Goal: Feedback & Contribution: Contribute content

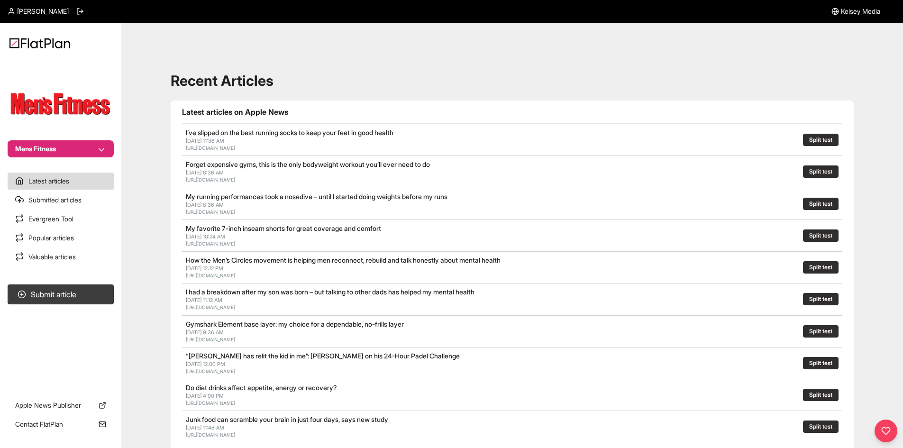
drag, startPoint x: 106, startPoint y: 163, endPoint x: 104, endPoint y: 148, distance: 15.3
click at [106, 163] on nav "Mens Fitness Latest articles Submitted articles Evergreen Tool Popular articles…" at bounding box center [60, 224] width 121 height 448
click at [102, 146] on button "Mens Fitness" at bounding box center [61, 148] width 106 height 17
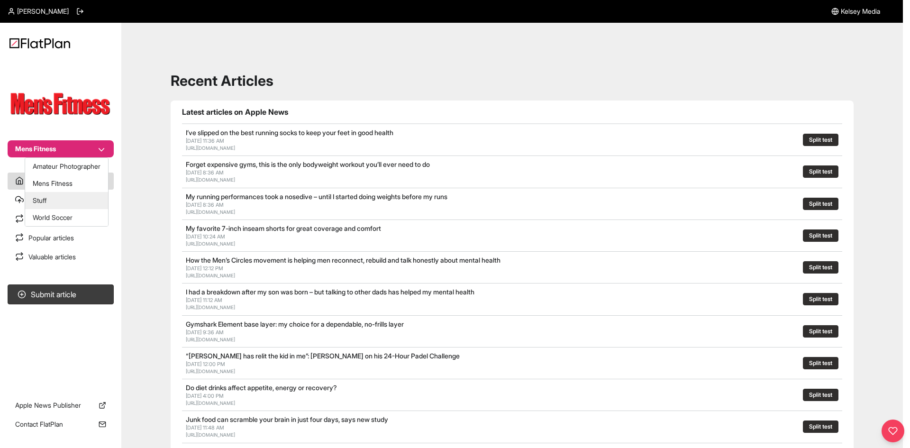
click at [74, 201] on button "Stuff" at bounding box center [66, 200] width 83 height 17
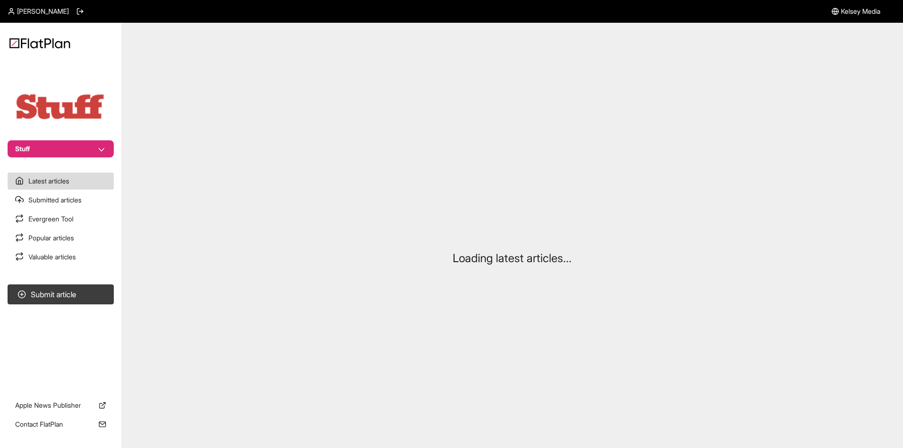
click at [91, 283] on section "Submit article" at bounding box center [60, 331] width 121 height 101
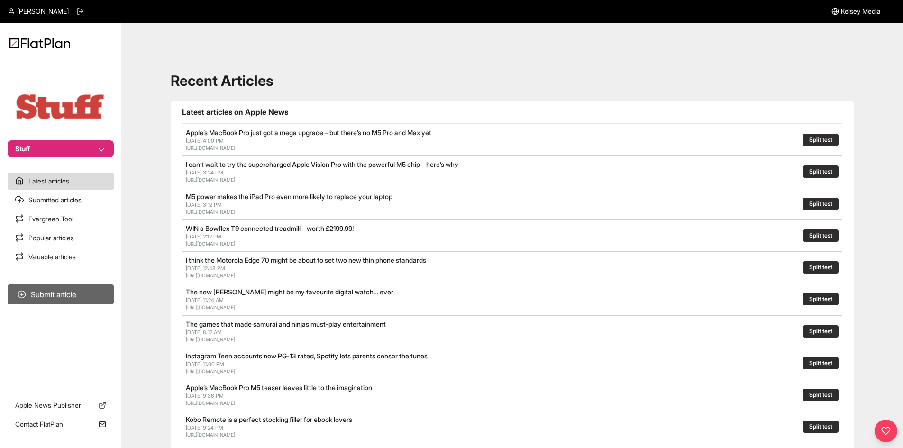
click at [108, 283] on section "Submit article" at bounding box center [60, 331] width 121 height 101
click at [34, 295] on button "Submit article" at bounding box center [61, 294] width 106 height 20
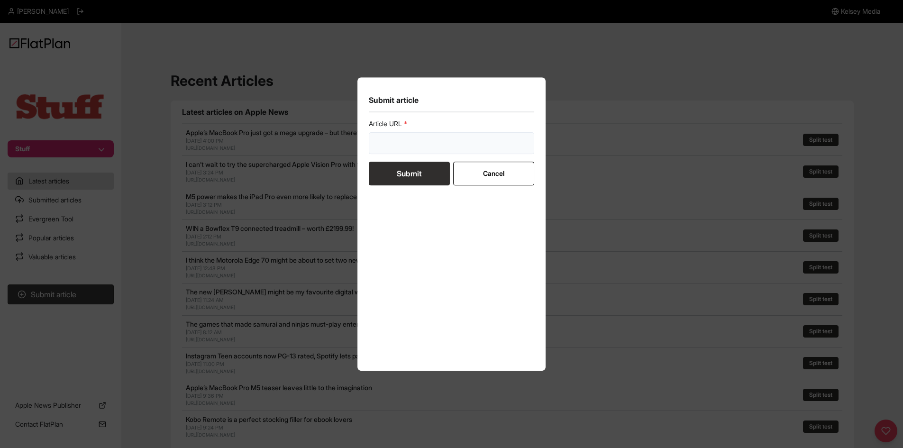
click at [390, 142] on input "url" at bounding box center [452, 143] width 166 height 22
paste input "[URL][DOMAIN_NAME]"
type input "[URL][DOMAIN_NAME]"
click at [391, 178] on button "Submit" at bounding box center [409, 174] width 81 height 24
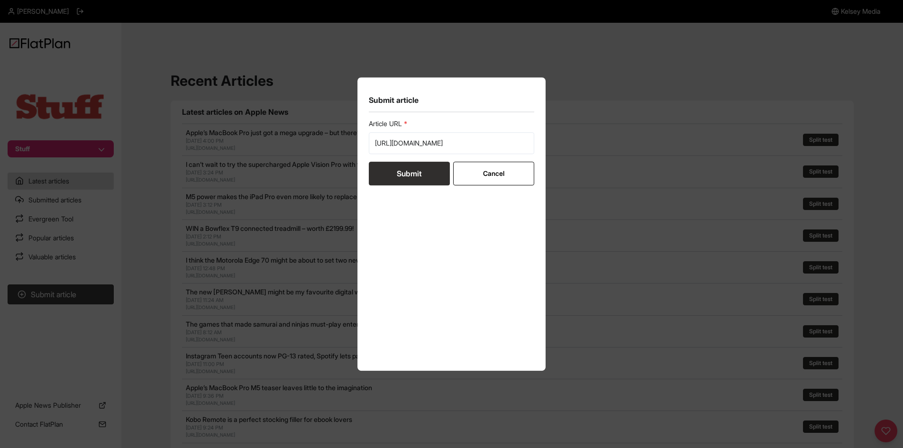
scroll to position [0, 0]
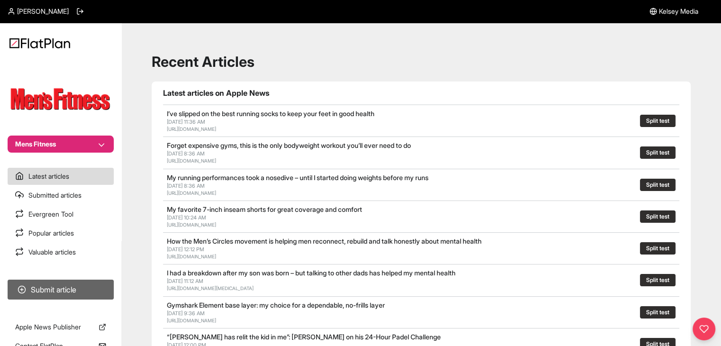
click at [100, 284] on button "Submit article" at bounding box center [61, 290] width 106 height 20
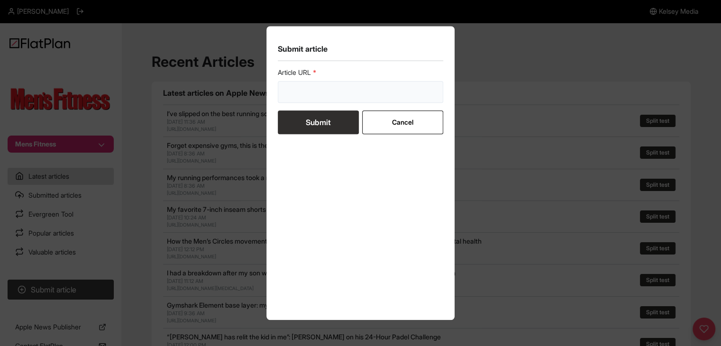
click at [317, 83] on input "url" at bounding box center [361, 92] width 166 height 22
paste input "[URL][DOMAIN_NAME]"
type input "https://mensfitness.co.uk/review/best-running-shoes/"
click at [320, 116] on button "Submit" at bounding box center [318, 122] width 81 height 24
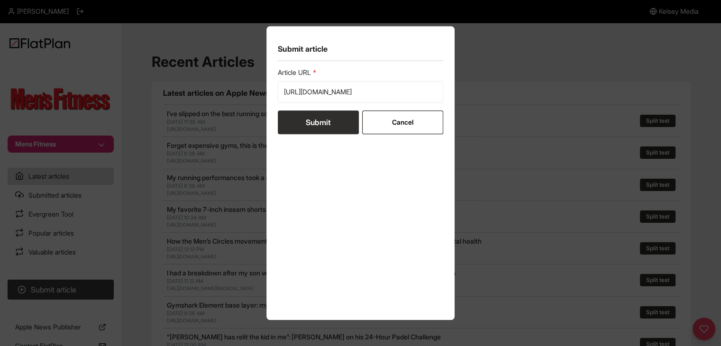
scroll to position [0, 0]
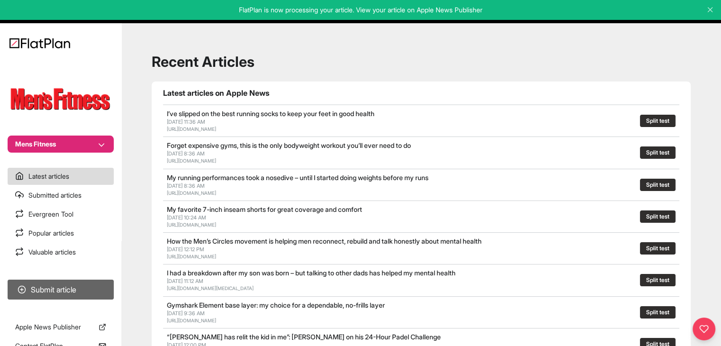
click at [92, 290] on button "Submit article" at bounding box center [61, 290] width 106 height 20
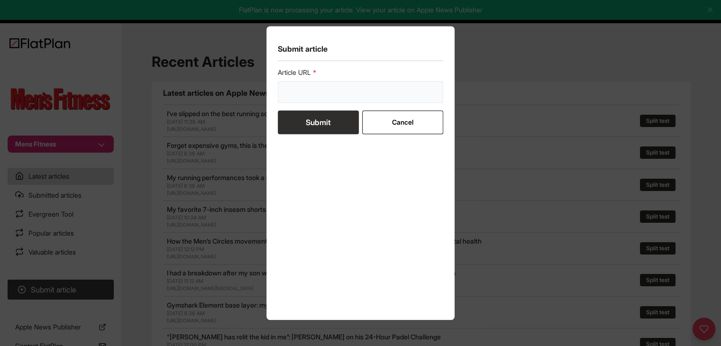
click at [298, 83] on input "url" at bounding box center [361, 92] width 166 height 22
paste input "https://mensfitness.co.uk/health/what-is-cbd/"
type input "[URL][DOMAIN_NAME]"
click at [305, 114] on button "Submit" at bounding box center [318, 122] width 81 height 24
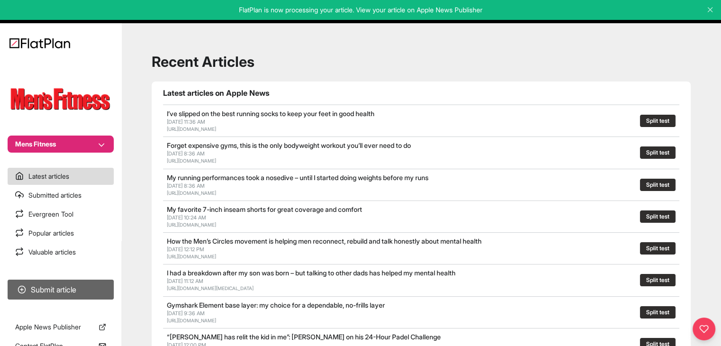
click at [24, 296] on button "Submit article" at bounding box center [61, 290] width 106 height 20
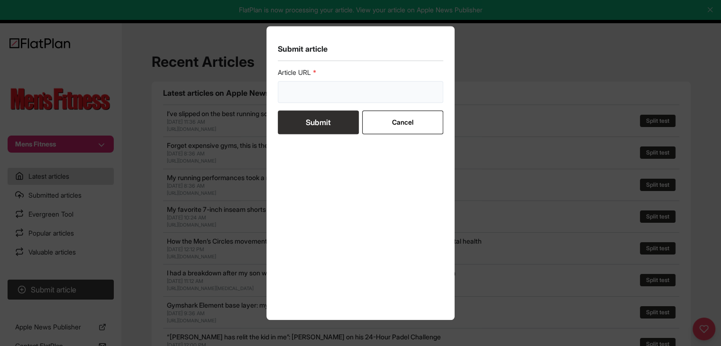
click at [321, 97] on input "url" at bounding box center [361, 92] width 166 height 22
paste input "https://mensfitness.co.uk/health/mental-health/8-ways-to-improve-your-emotional…"
type input "https://mensfitness.co.uk/health/mental-health/8-ways-to-improve-your-emotional…"
click at [323, 113] on button "Submit" at bounding box center [318, 122] width 81 height 24
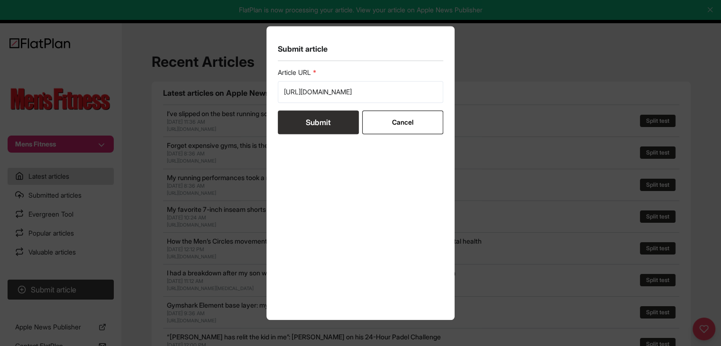
scroll to position [0, 0]
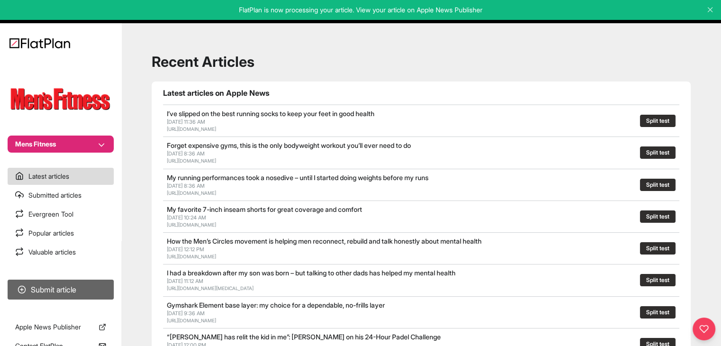
click at [80, 285] on button "Submit article" at bounding box center [61, 290] width 106 height 20
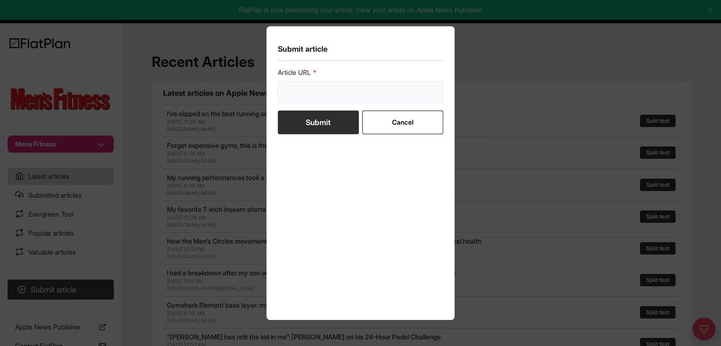
click at [332, 91] on input "url" at bounding box center [361, 92] width 166 height 22
paste input "https://mensfitness.co.uk/health/what-to-expect-during-a-prostate-cancer-screen…"
type input "https://mensfitness.co.uk/health/what-to-expect-during-a-prostate-cancer-screen…"
click at [324, 121] on button "Submit" at bounding box center [318, 122] width 81 height 24
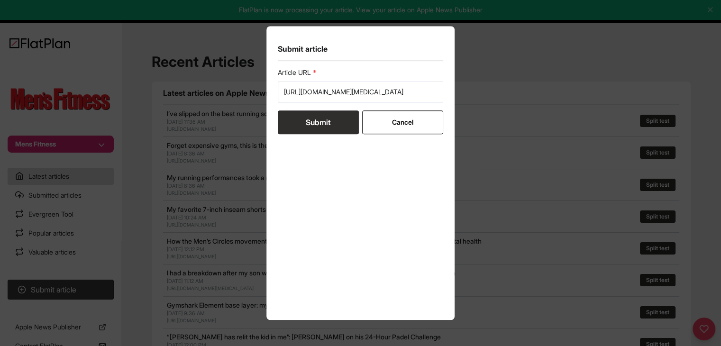
scroll to position [0, 0]
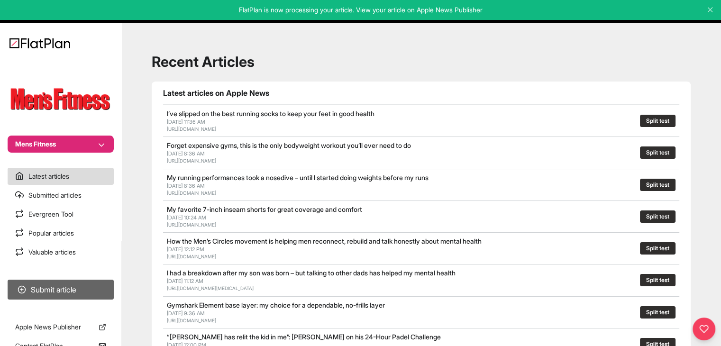
click at [100, 279] on section "Submit article" at bounding box center [60, 289] width 121 height 27
click at [100, 287] on button "Submit article" at bounding box center [61, 290] width 106 height 20
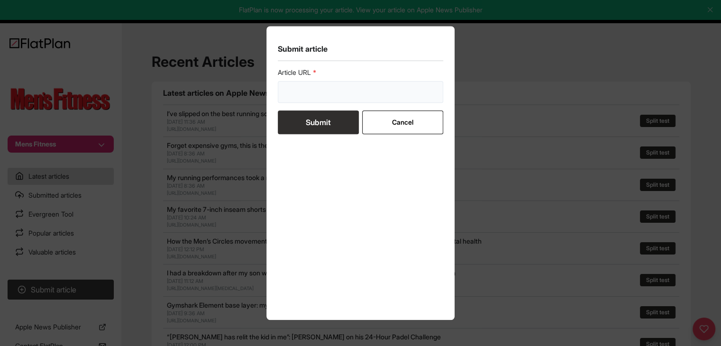
click at [372, 95] on input "url" at bounding box center [361, 92] width 166 height 22
paste input "[URL][DOMAIN_NAME]"
type input "[URL][DOMAIN_NAME]"
click at [322, 122] on button "Submit" at bounding box center [318, 122] width 81 height 24
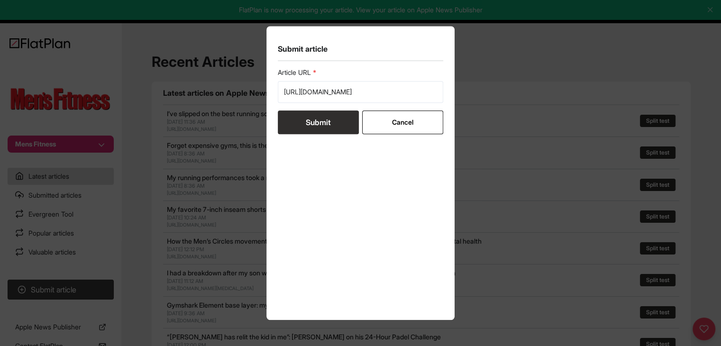
scroll to position [0, 0]
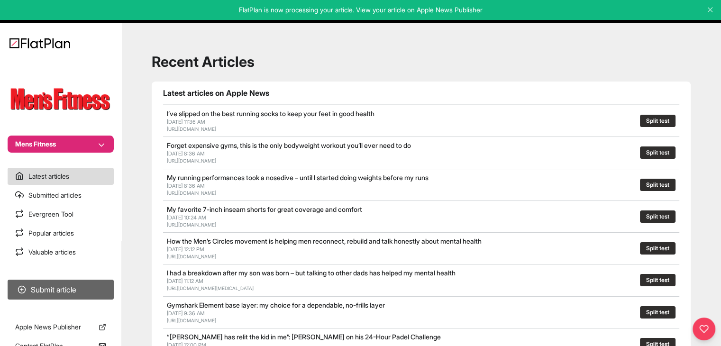
click at [74, 287] on button "Submit article" at bounding box center [61, 290] width 106 height 20
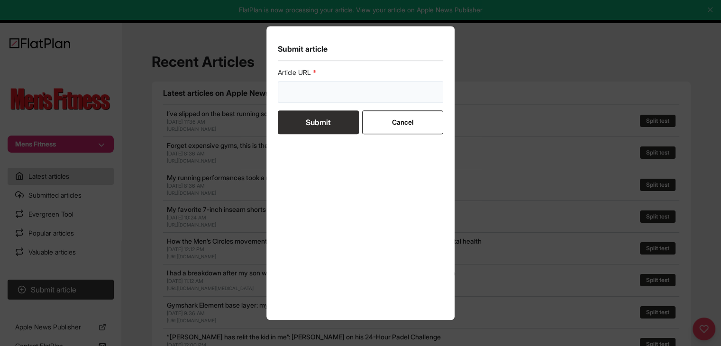
click at [299, 100] on input "url" at bounding box center [361, 92] width 166 height 22
paste input "[URL][DOMAIN_NAME]"
type input "[URL][DOMAIN_NAME]"
click at [296, 124] on button "Submit" at bounding box center [318, 122] width 81 height 24
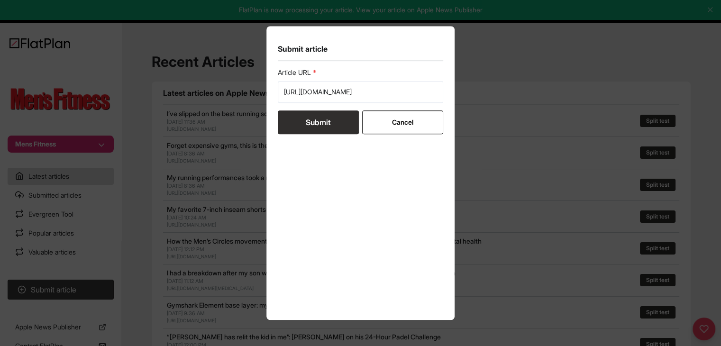
scroll to position [0, 0]
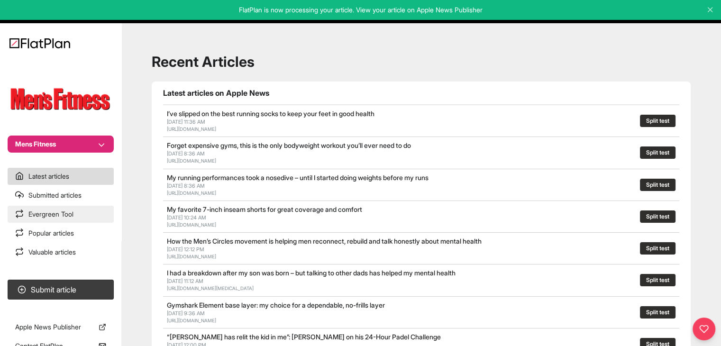
click at [72, 211] on link "Evergreen Tool" at bounding box center [61, 214] width 106 height 17
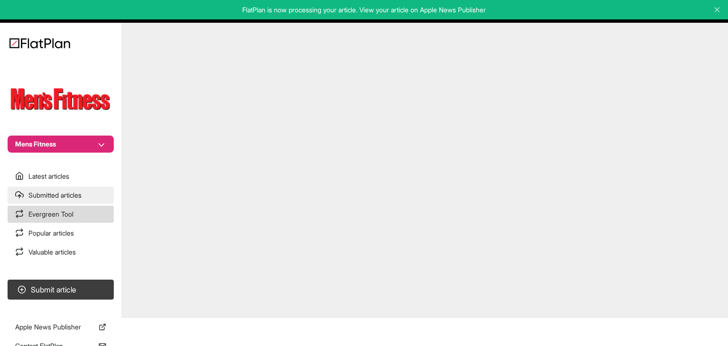
click at [76, 194] on link "Submitted articles" at bounding box center [61, 195] width 106 height 17
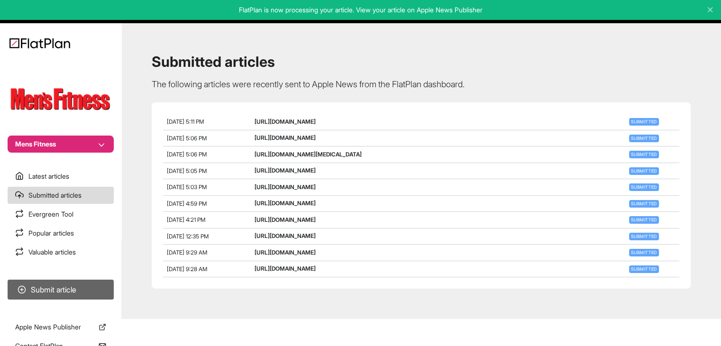
click at [94, 288] on button "Submit article" at bounding box center [61, 290] width 106 height 20
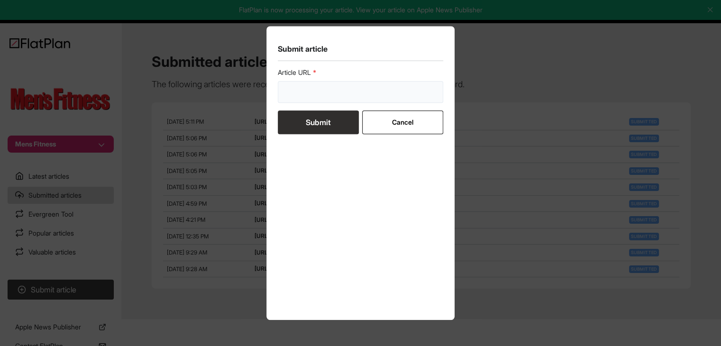
click at [343, 85] on input "url" at bounding box center [361, 92] width 166 height 22
paste input "[URL][DOMAIN_NAME]"
type input "[URL][DOMAIN_NAME]"
click at [324, 118] on button "Submit" at bounding box center [318, 122] width 81 height 24
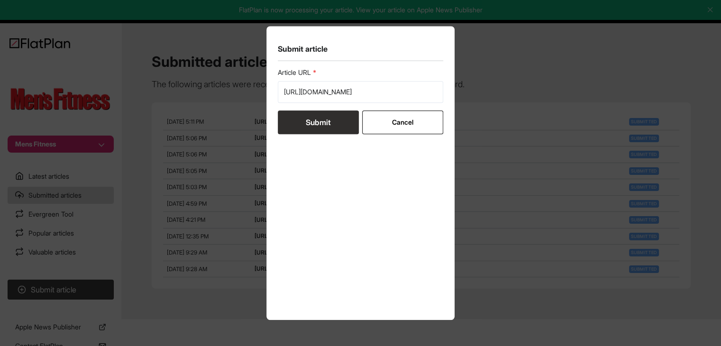
scroll to position [0, 0]
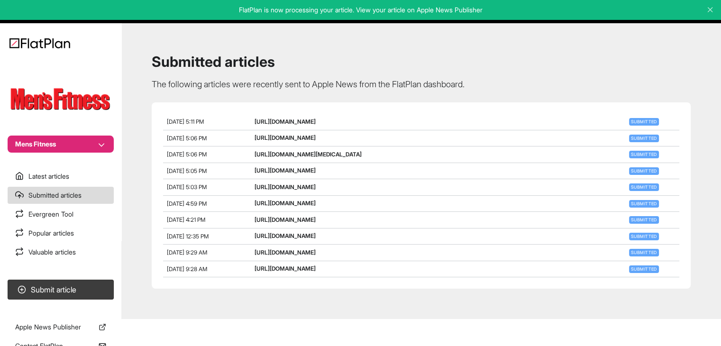
click at [52, 137] on button "Mens Fitness" at bounding box center [61, 144] width 106 height 17
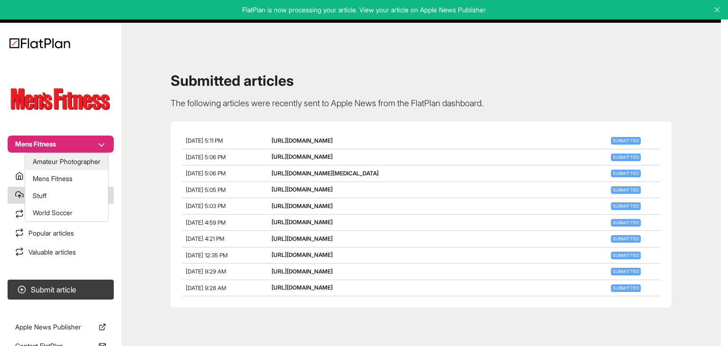
click at [73, 158] on button "Amateur Photographer" at bounding box center [66, 161] width 83 height 17
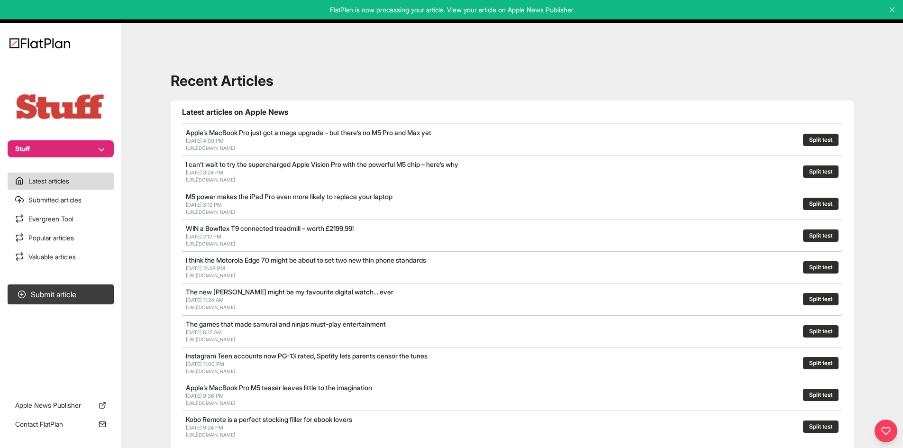
click at [89, 158] on nav "Stuff Latest articles Submitted articles Evergreen Tool Popular articles Valuab…" at bounding box center [60, 224] width 121 height 448
click at [89, 154] on button "Stuff" at bounding box center [61, 148] width 106 height 17
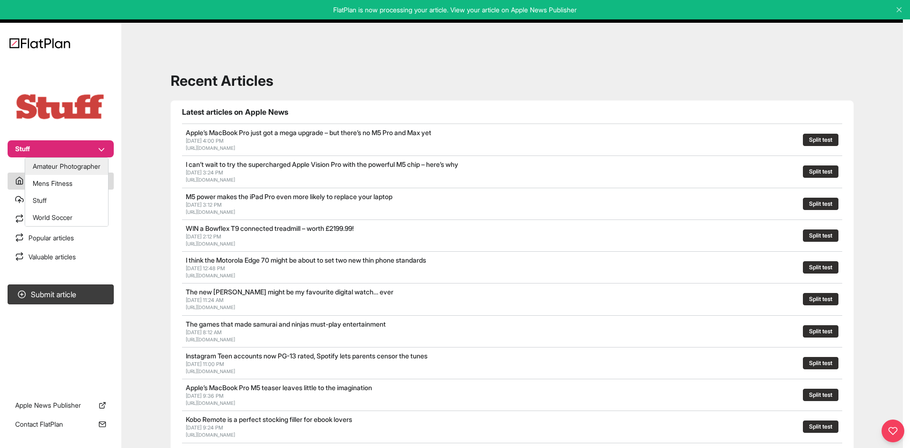
click at [86, 159] on button "Amateur Photographer" at bounding box center [66, 166] width 83 height 17
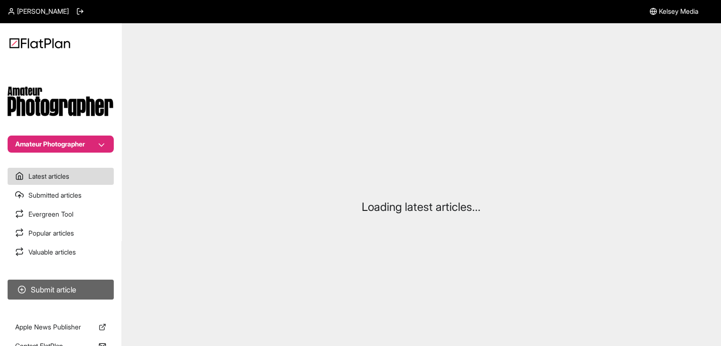
click at [88, 283] on button "Submit article" at bounding box center [61, 290] width 106 height 20
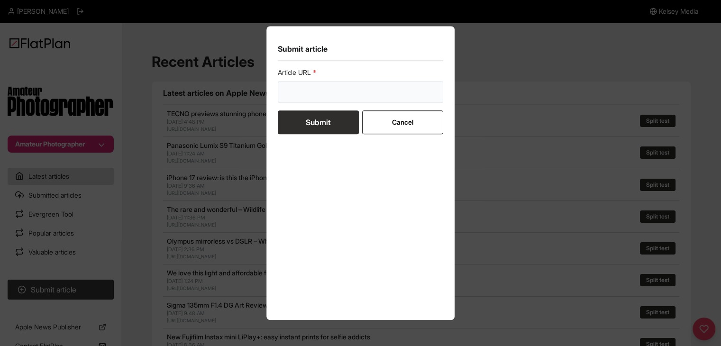
click at [382, 96] on input "url" at bounding box center [361, 92] width 166 height 22
paste input "https://amateurphotographer.com/buying-advice/iphone-vs-android-which-is-better…"
type input "https://amateurphotographer.com/buying-advice/iphone-vs-android-which-is-better…"
click at [325, 114] on button "Submit" at bounding box center [318, 122] width 81 height 24
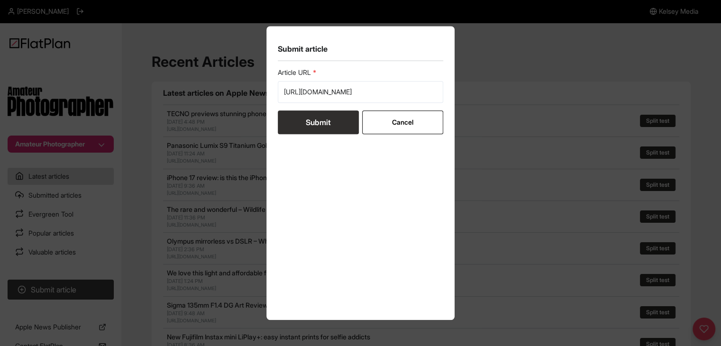
scroll to position [0, 0]
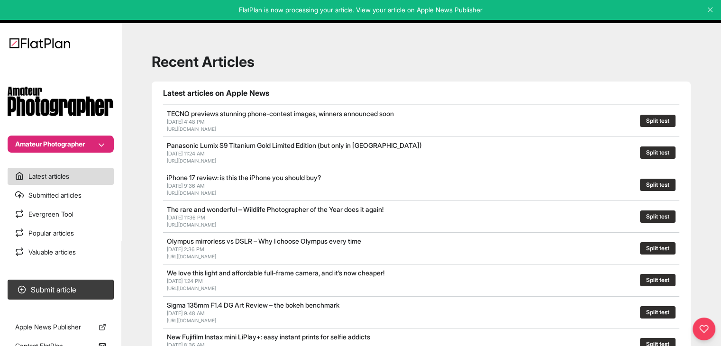
click at [84, 145] on button "Amateur Photographer" at bounding box center [61, 144] width 106 height 17
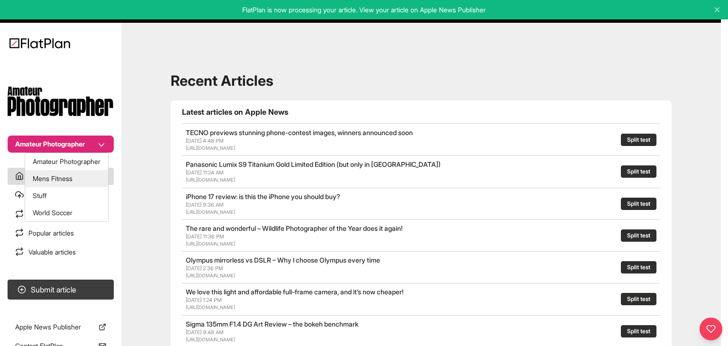
click at [80, 179] on button "Mens Fitness" at bounding box center [66, 178] width 83 height 17
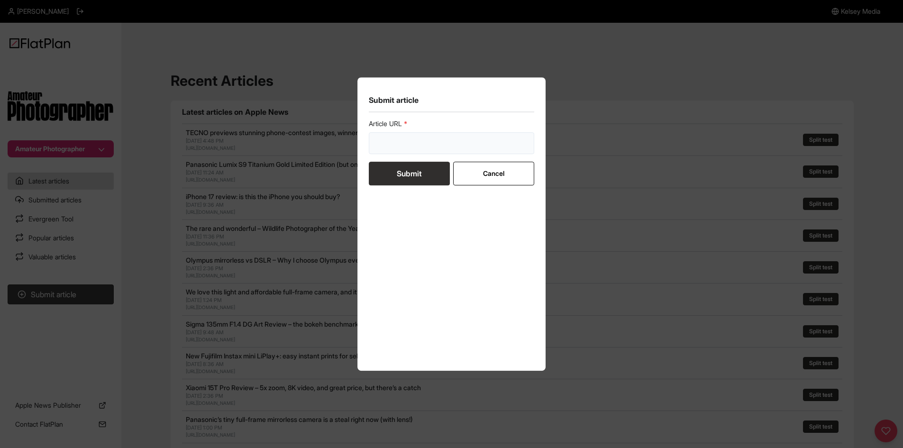
click at [424, 143] on input "url" at bounding box center [452, 143] width 166 height 22
paste input "[URL][DOMAIN_NAME]"
type input "[URL][DOMAIN_NAME]"
click at [412, 162] on button "Submit" at bounding box center [409, 174] width 81 height 24
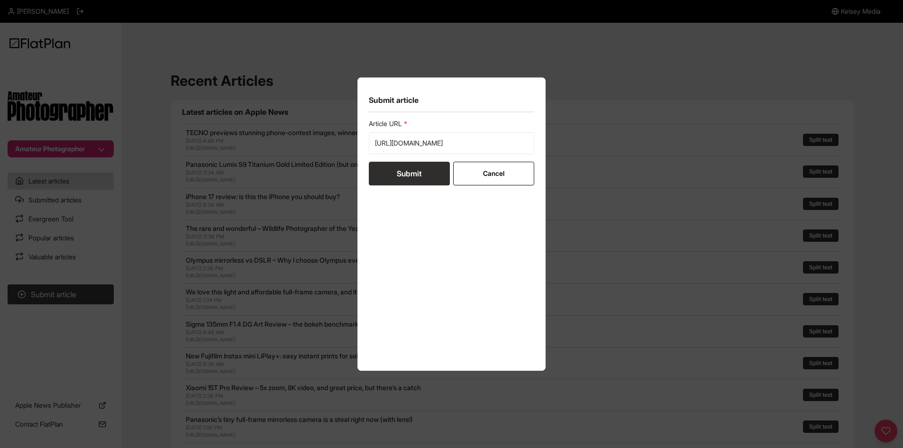
scroll to position [0, 0]
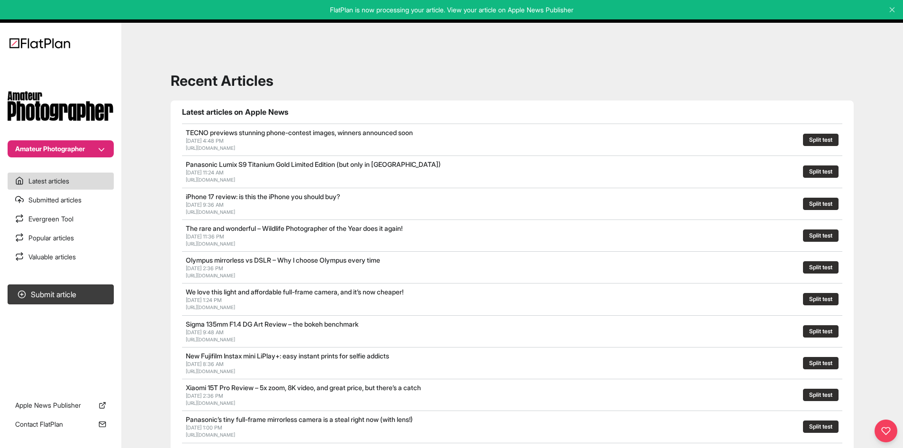
click at [56, 148] on button "Amateur Photographer" at bounding box center [61, 148] width 106 height 17
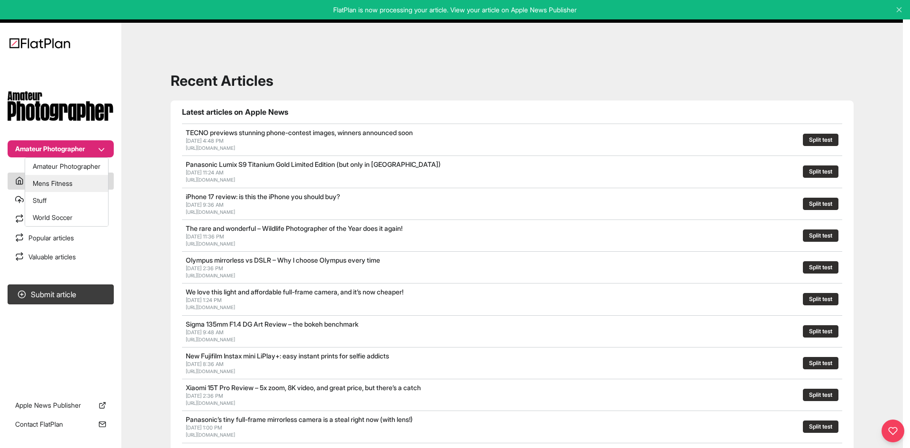
click at [69, 186] on button "Mens Fitness" at bounding box center [66, 183] width 83 height 17
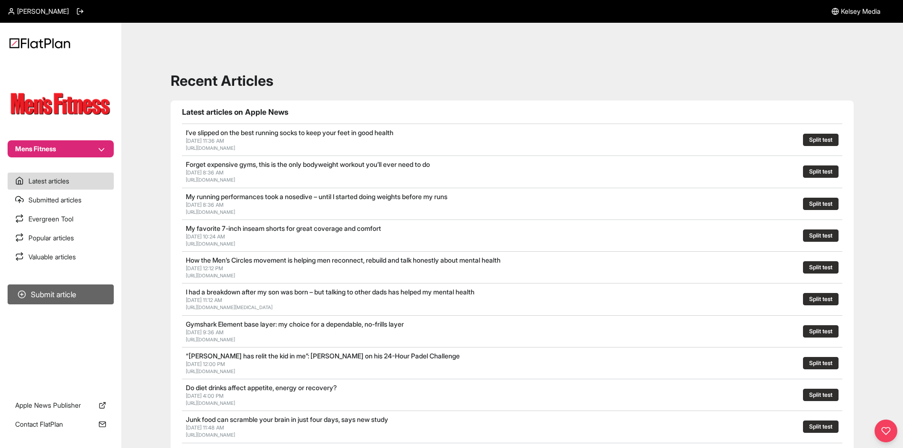
click at [62, 290] on button "Submit article" at bounding box center [61, 294] width 106 height 20
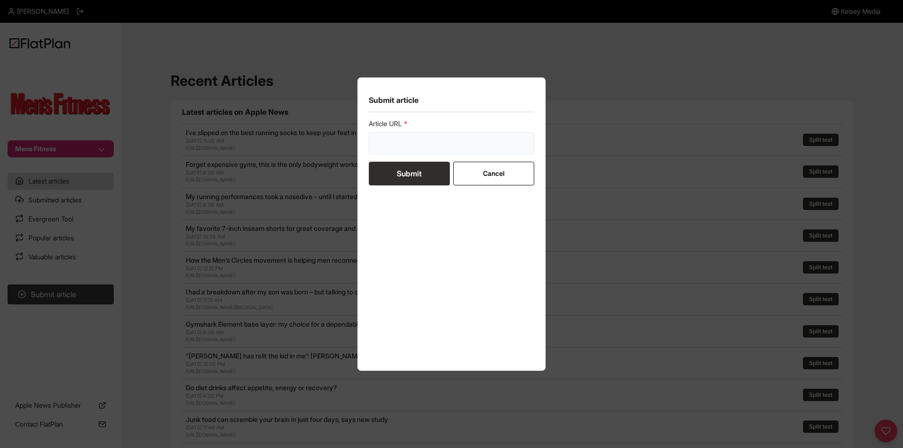
click at [397, 152] on input "url" at bounding box center [452, 143] width 166 height 22
paste input "https://mensfitness.co.uk/review/best-gym-shoes/"
click at [398, 172] on form "Article URL https://mensfitness.co.uk/review/best-gym-shoes/ Submit Cancel" at bounding box center [452, 152] width 166 height 66
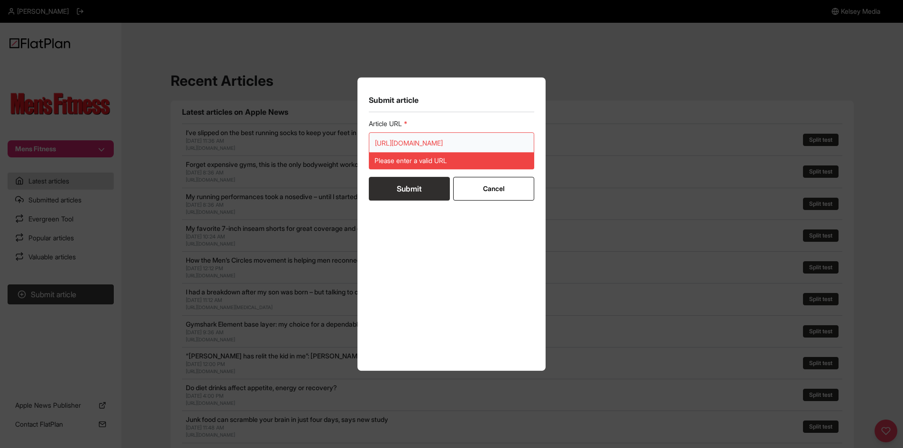
click at [380, 142] on input "[URL][DOMAIN_NAME]" at bounding box center [452, 143] width 166 height 22
click at [379, 141] on input "[URL][DOMAIN_NAME]" at bounding box center [452, 143] width 166 height 22
click at [378, 141] on input "[URL][DOMAIN_NAME]" at bounding box center [452, 143] width 166 height 22
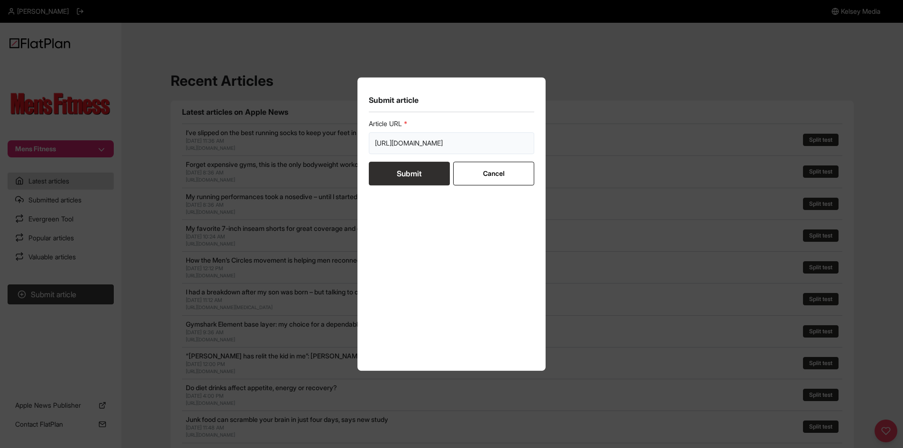
type input "[URL][DOMAIN_NAME]"
click at [400, 170] on button "Submit" at bounding box center [409, 174] width 81 height 24
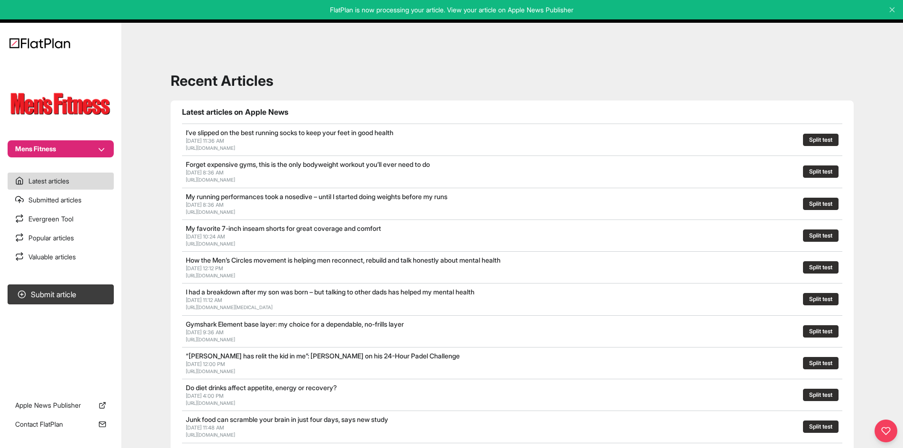
click at [91, 283] on section "Submit article" at bounding box center [60, 331] width 121 height 101
click at [101, 292] on button "Submit article" at bounding box center [61, 294] width 106 height 20
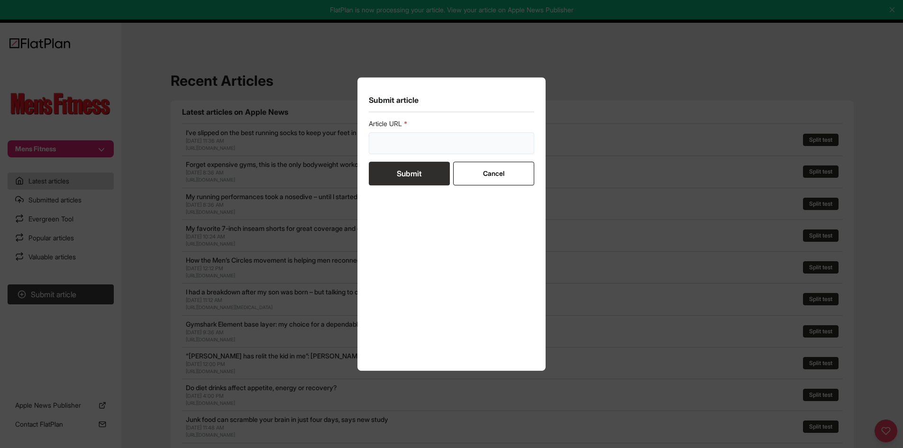
click at [390, 136] on input "url" at bounding box center [452, 143] width 166 height 22
paste input "[URL][DOMAIN_NAME]"
click at [366, 143] on section "Submit article Article URL https://mensfitness.co.uk/health/mental-health/secre…" at bounding box center [451, 224] width 189 height 294
click at [374, 144] on input "[URL][DOMAIN_NAME]" at bounding box center [452, 143] width 166 height 22
click at [376, 144] on input "[URL][DOMAIN_NAME]" at bounding box center [452, 143] width 166 height 22
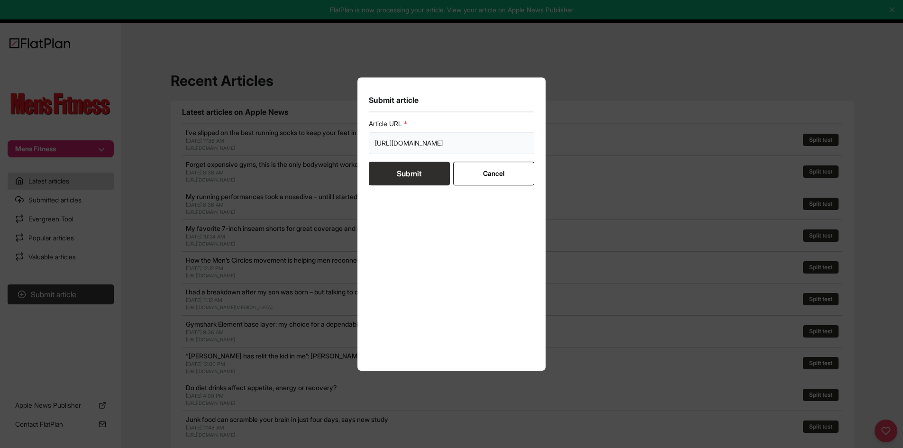
click at [377, 143] on input "[URL][DOMAIN_NAME]" at bounding box center [452, 143] width 166 height 22
click at [393, 176] on form "Article URL secret-to-mindfulness-an-old-fashioned-shave/ Submit Cancel" at bounding box center [452, 152] width 166 height 66
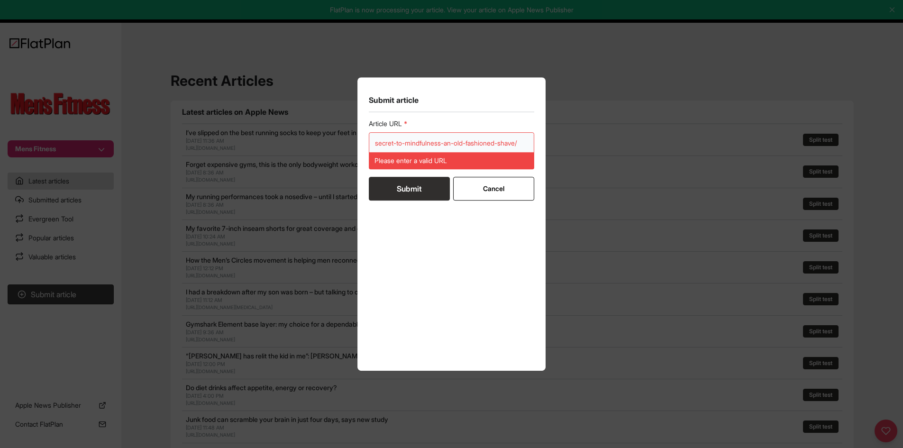
click at [377, 138] on input "secret-to-mindfulness-an-old-fashioned-shave/" at bounding box center [452, 143] width 166 height 22
click at [378, 139] on input "secret-to-mindfulness-an-old-fashioned-shave/" at bounding box center [452, 143] width 166 height 22
paste input "https://mensfitness.co.uk/health/mental-health/"
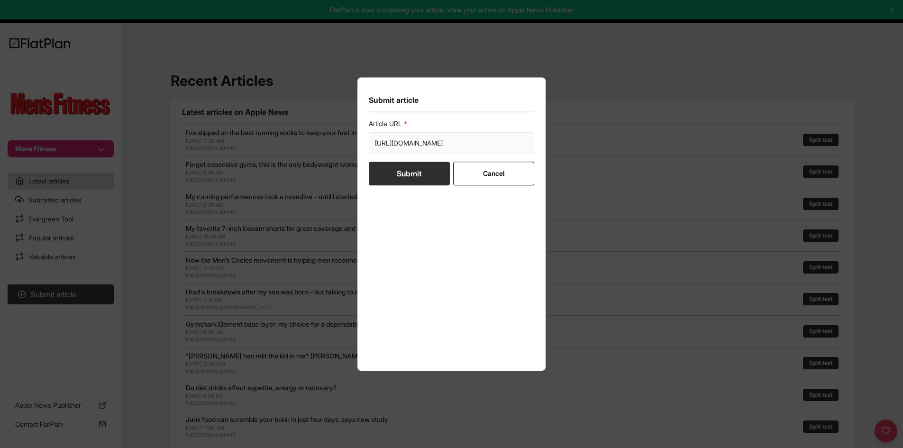
scroll to position [0, 149]
click at [372, 144] on input "[URL][DOMAIN_NAME]" at bounding box center [452, 143] width 166 height 22
click at [374, 144] on input "[URL][DOMAIN_NAME]" at bounding box center [452, 143] width 166 height 22
type input "[URL][DOMAIN_NAME]"
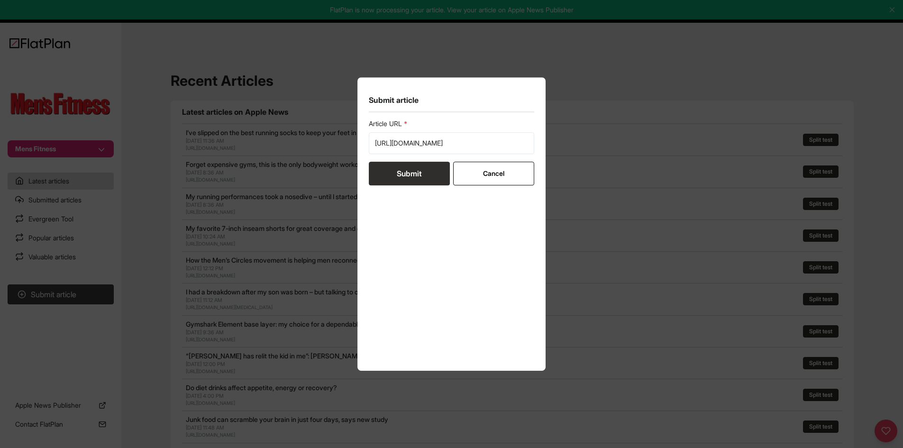
click at [398, 179] on button "Submit" at bounding box center [409, 174] width 81 height 24
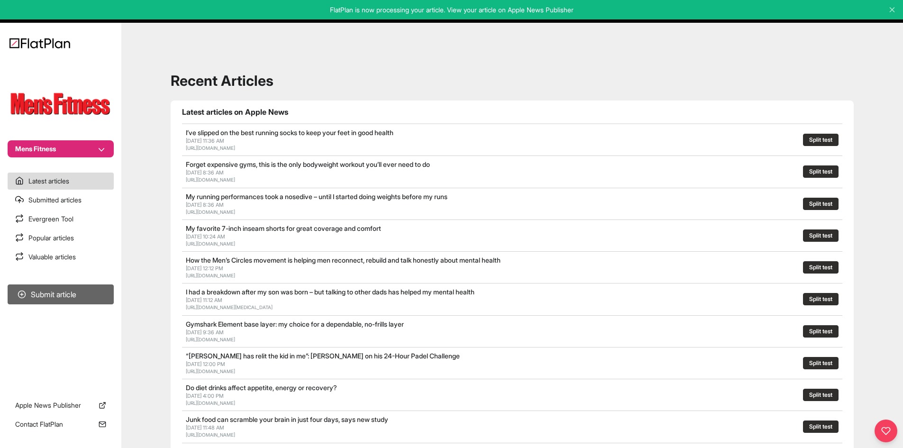
click at [79, 292] on button "Submit article" at bounding box center [61, 294] width 106 height 20
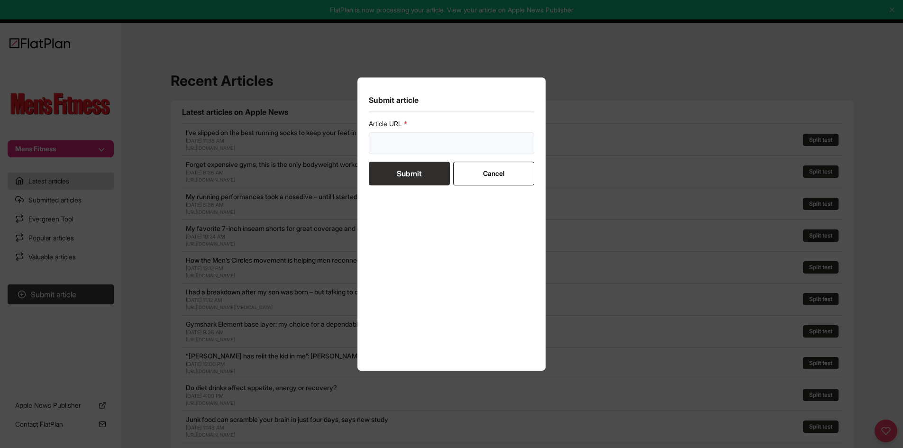
click at [403, 143] on input "url" at bounding box center [452, 143] width 166 height 22
paste input "[URL][DOMAIN_NAME]"
drag, startPoint x: 391, startPoint y: 143, endPoint x: 366, endPoint y: 140, distance: 25.3
click at [366, 140] on section "Submit article Article URL https://mensfitness.co.uk/health/nutrition/good-mood…" at bounding box center [451, 224] width 189 height 294
click at [382, 141] on input "[URL][DOMAIN_NAME]" at bounding box center [452, 143] width 166 height 22
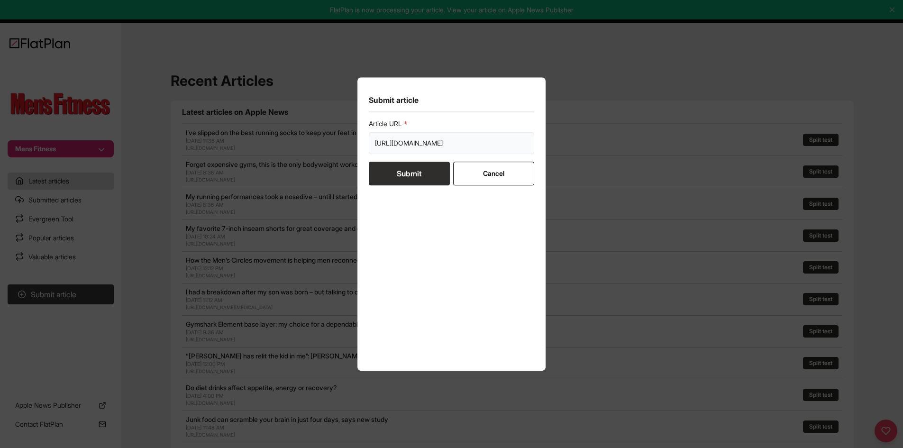
click at [376, 143] on input "[URL][DOMAIN_NAME]" at bounding box center [452, 143] width 166 height 22
type input "[URL][DOMAIN_NAME]"
click at [388, 165] on button "Submit" at bounding box center [409, 174] width 81 height 24
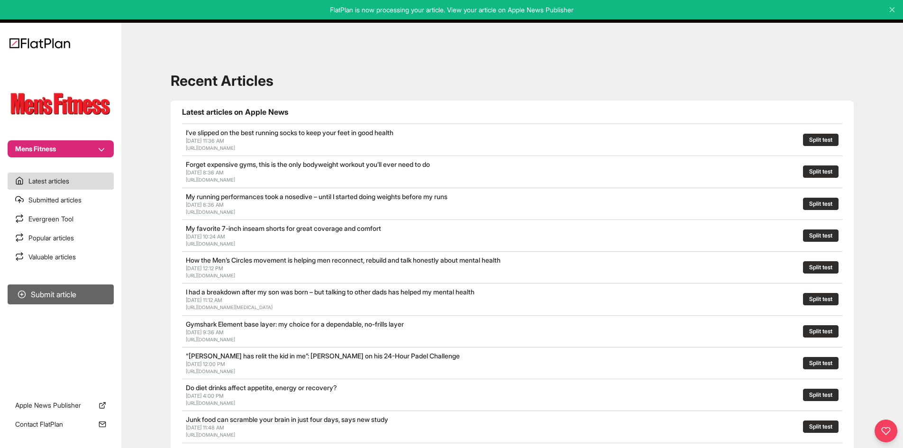
click at [103, 291] on button "Submit article" at bounding box center [61, 294] width 106 height 20
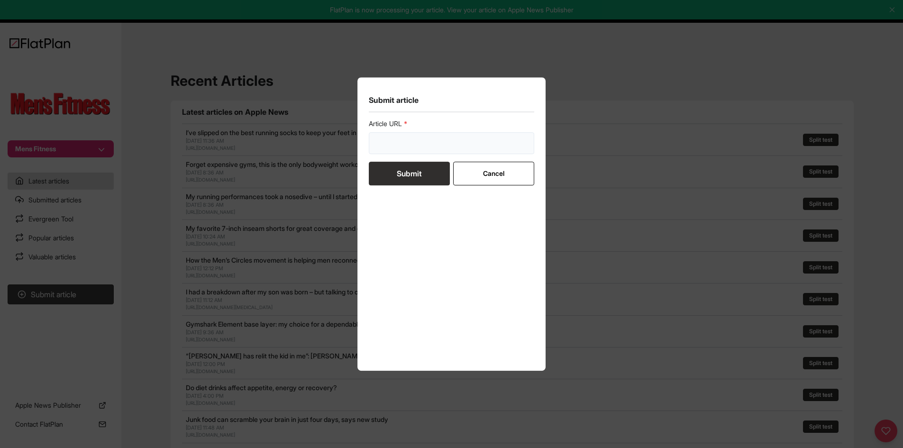
click at [424, 142] on input "url" at bounding box center [452, 143] width 166 height 22
paste input "[URL][DOMAIN_NAME][MEDICAL_DATA]"
drag, startPoint x: 412, startPoint y: 144, endPoint x: 375, endPoint y: 143, distance: 37.0
click at [365, 144] on section "Submit article Article URL https://mensfitness.co.uk/health/what-to-expect-duri…" at bounding box center [451, 224] width 189 height 294
click at [386, 143] on input "[URL][DOMAIN_NAME][MEDICAL_DATA]" at bounding box center [452, 143] width 166 height 22
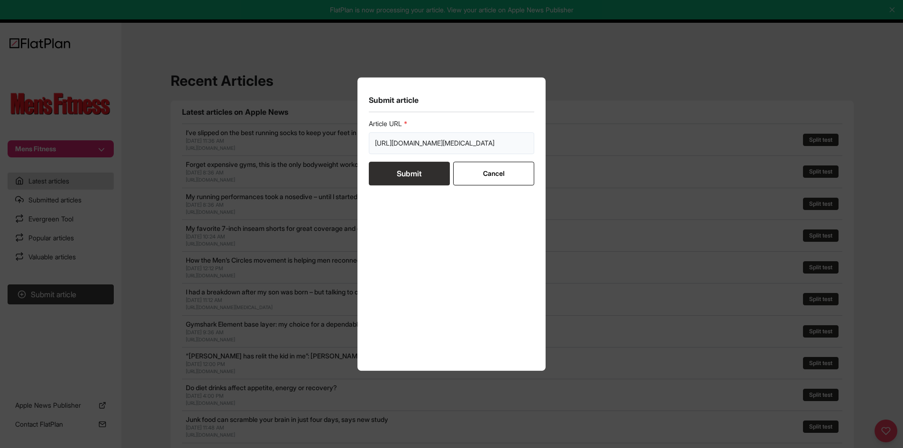
click at [376, 145] on input "[URL][DOMAIN_NAME][MEDICAL_DATA]" at bounding box center [452, 143] width 166 height 22
type input "[URL][DOMAIN_NAME][MEDICAL_DATA]"
click at [389, 176] on button "Submit" at bounding box center [409, 174] width 81 height 24
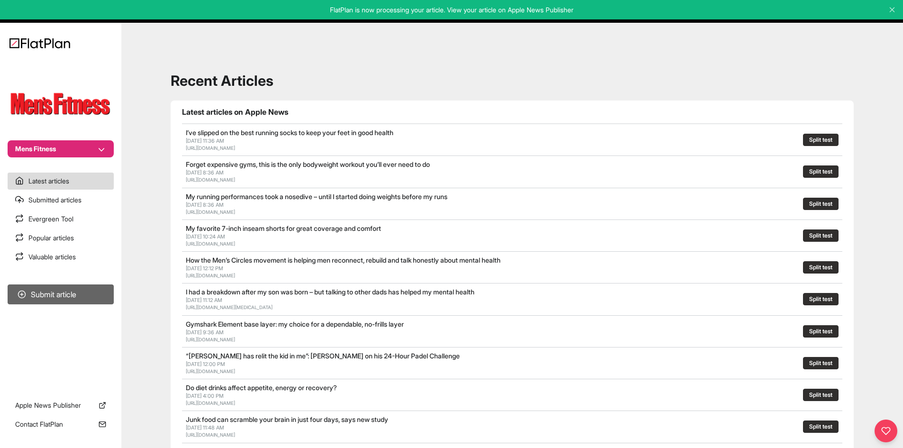
click at [64, 287] on button "Submit article" at bounding box center [61, 294] width 106 height 20
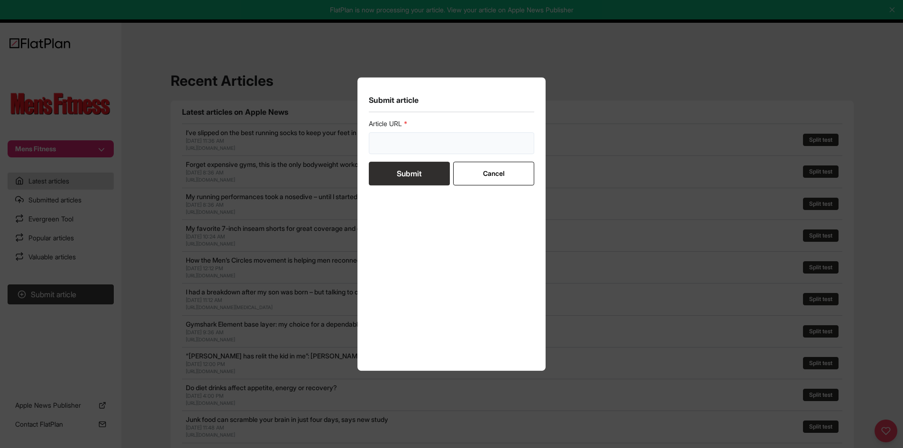
click at [378, 140] on input "url" at bounding box center [452, 143] width 166 height 22
paste input "[URL][DOMAIN_NAME]"
drag, startPoint x: 389, startPoint y: 143, endPoint x: 360, endPoint y: 144, distance: 28.4
click at [360, 144] on section "Submit article Article URL https://mensfitness.co.uk/health/mental-health/8-way…" at bounding box center [451, 224] width 189 height 294
click at [384, 140] on input "[URL][DOMAIN_NAME]" at bounding box center [452, 143] width 166 height 22
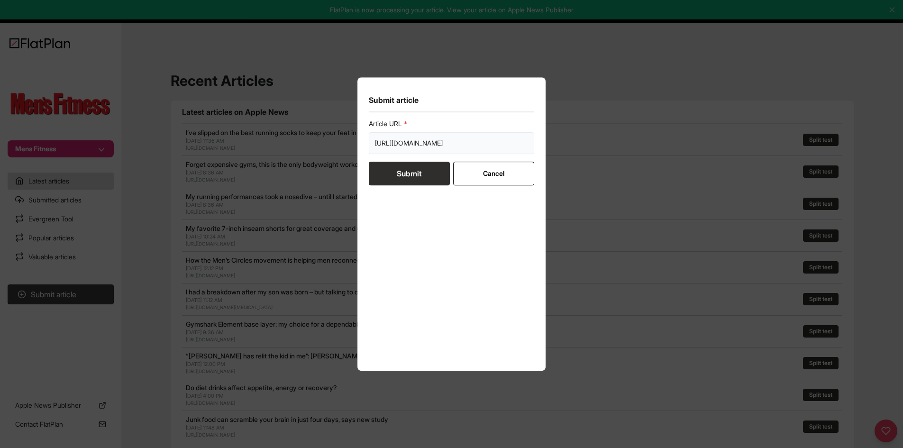
click at [374, 145] on input "[URL][DOMAIN_NAME]" at bounding box center [452, 143] width 166 height 22
type input "[URL][DOMAIN_NAME]"
click at [384, 163] on button "Submit" at bounding box center [409, 174] width 81 height 24
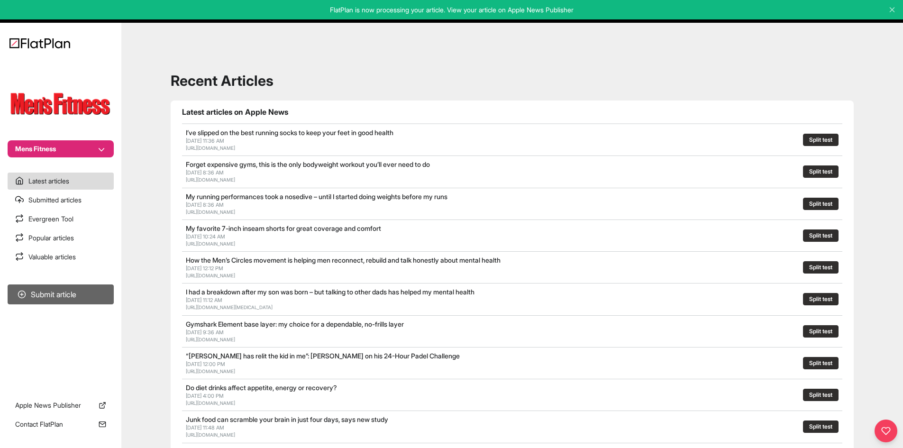
click at [79, 290] on button "Submit article" at bounding box center [61, 294] width 106 height 20
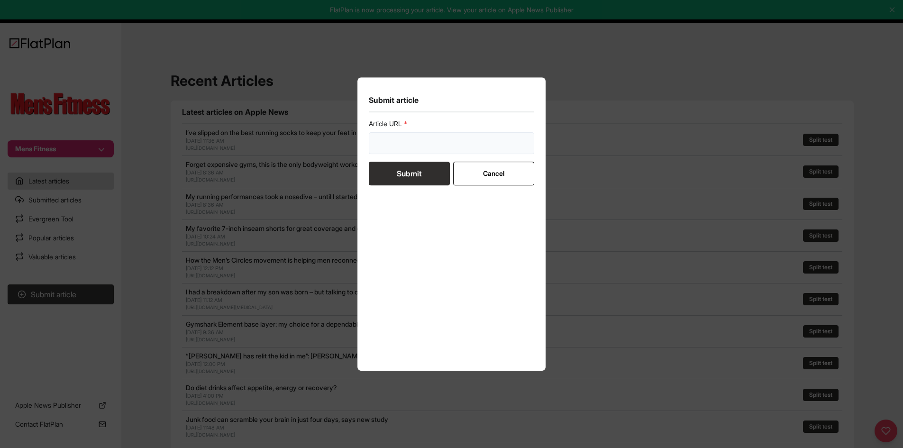
click at [385, 141] on input "url" at bounding box center [452, 143] width 166 height 22
paste input "[URL][DOMAIN_NAME]"
drag, startPoint x: 390, startPoint y: 142, endPoint x: 370, endPoint y: 142, distance: 19.9
click at [370, 142] on input "[URL][DOMAIN_NAME]" at bounding box center [452, 143] width 166 height 22
click at [372, 142] on input "[URL][DOMAIN_NAME]" at bounding box center [452, 143] width 166 height 22
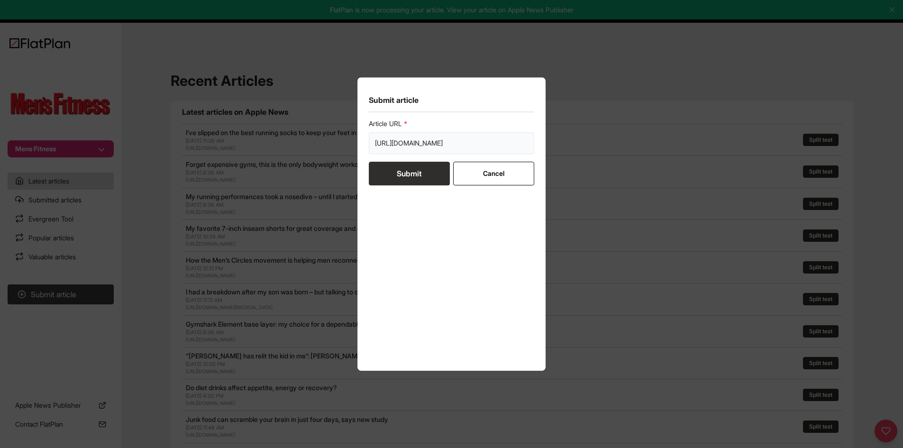
type input "[URL][DOMAIN_NAME]"
click at [386, 169] on button "Submit" at bounding box center [409, 174] width 81 height 24
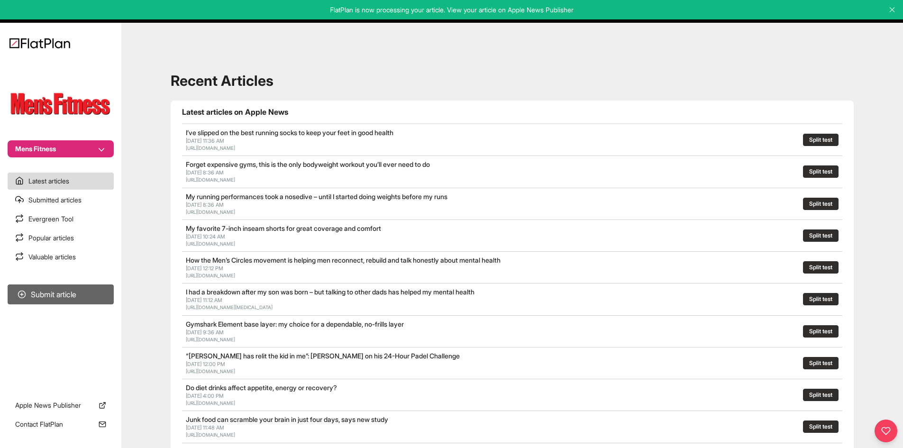
click at [54, 299] on button "Submit article" at bounding box center [61, 294] width 106 height 20
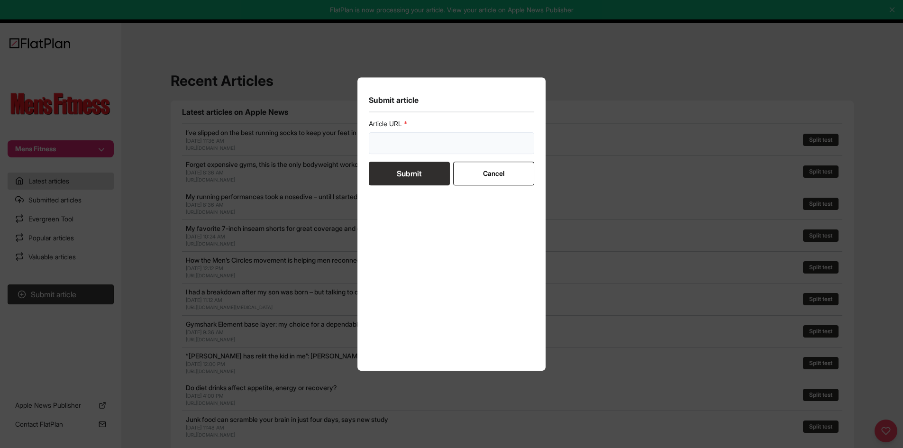
click at [378, 144] on input "url" at bounding box center [452, 143] width 166 height 22
paste input "[URL][DOMAIN_NAME]"
click at [381, 163] on form "Article URL https://mensfitness.co.uk/review/best-running-shoes/ Submit Cancel" at bounding box center [452, 152] width 166 height 66
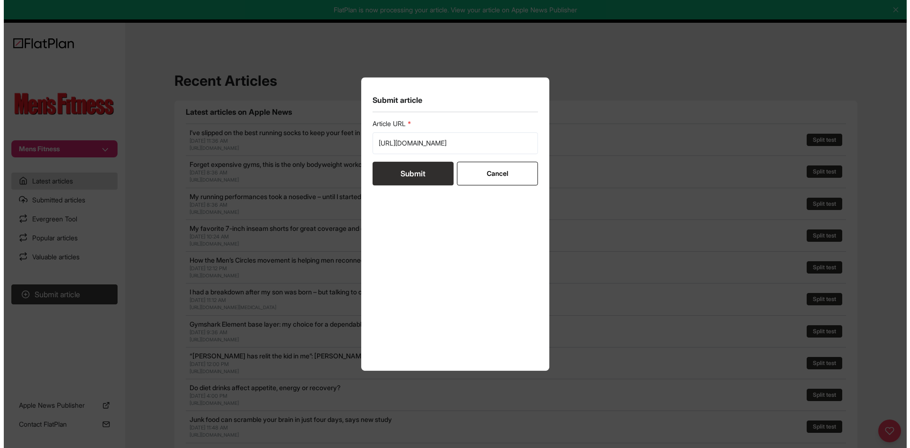
scroll to position [0, 0]
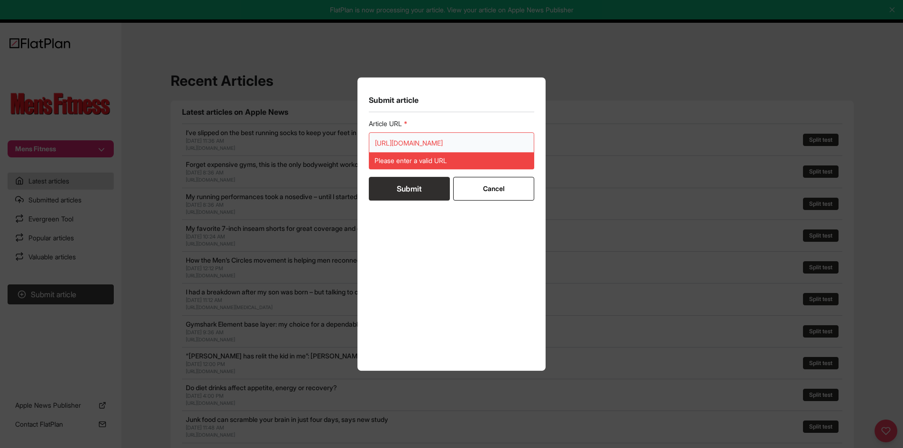
click at [374, 140] on input "[URL][DOMAIN_NAME]" at bounding box center [452, 143] width 166 height 22
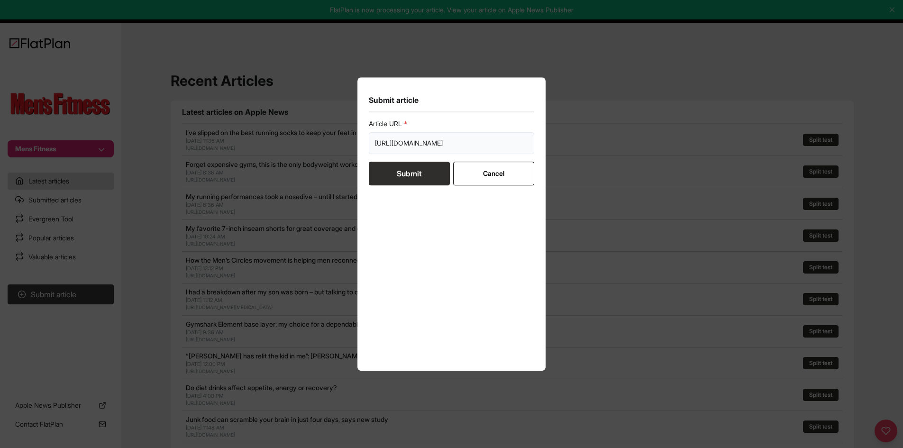
type input "[URL][DOMAIN_NAME]"
click at [385, 176] on button "Submit" at bounding box center [409, 174] width 81 height 24
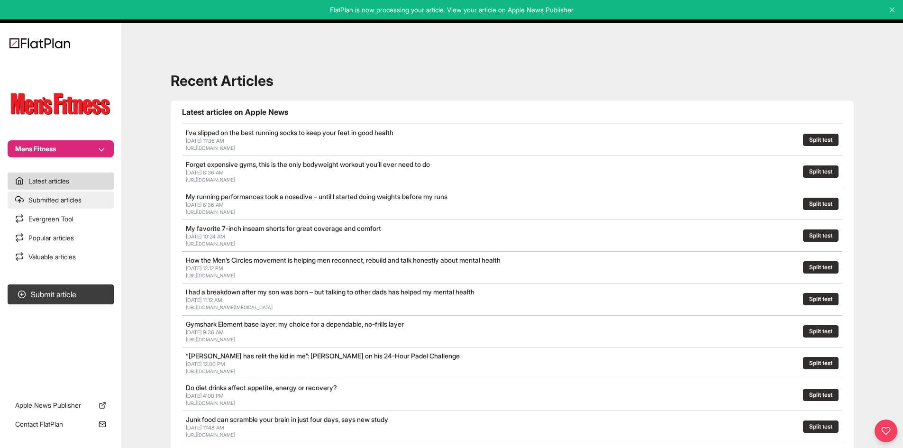
click at [95, 205] on link "Submitted articles" at bounding box center [61, 199] width 106 height 17
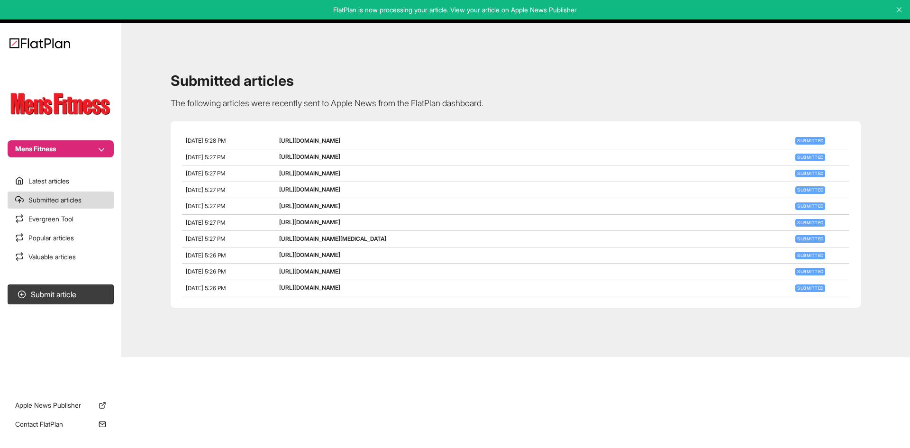
drag, startPoint x: 439, startPoint y: 173, endPoint x: 277, endPoint y: 178, distance: 162.1
click at [277, 178] on div "Oct 15, 2025, 5:27 PM https://www.stuff.tv/review/asus-xbox-rog-ally-review/ Su…" at bounding box center [515, 173] width 667 height 17
copy div "https://www.stuff.tv/review/asus-xbox-rog-ally-review/"
click at [439, 170] on div "https://www.stuff.tv/review/asus-xbox-rog-ally-review/" at bounding box center [534, 173] width 511 height 9
click at [65, 136] on section "Mens Fitness" at bounding box center [60, 110] width 121 height 93
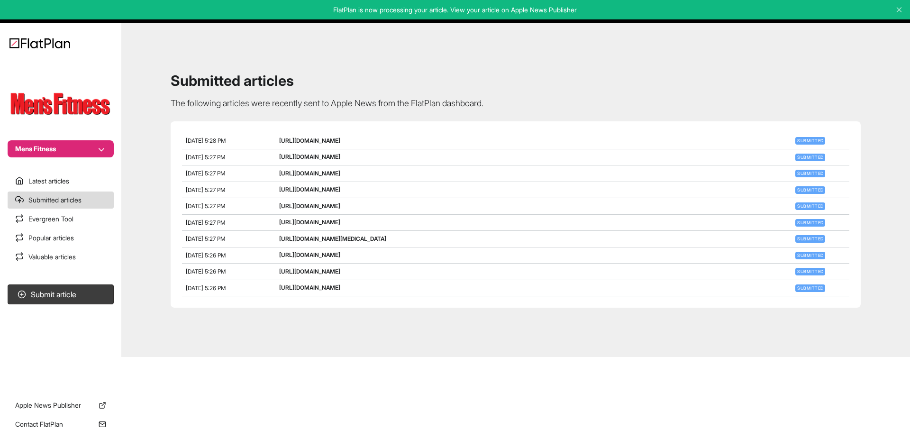
click at [32, 141] on button "Mens Fitness" at bounding box center [61, 148] width 106 height 17
click at [66, 200] on button "Stuff" at bounding box center [66, 200] width 83 height 17
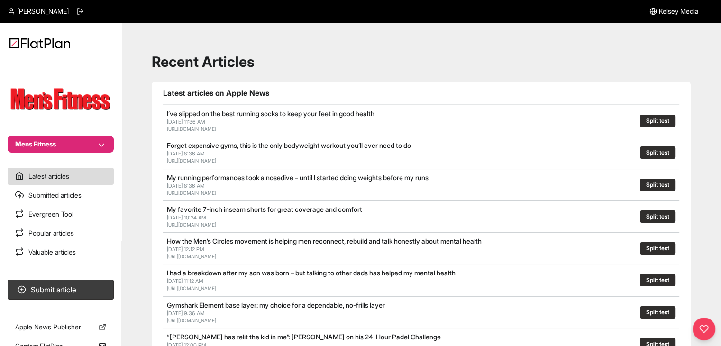
click at [57, 146] on button "Mens Fitness" at bounding box center [61, 144] width 106 height 17
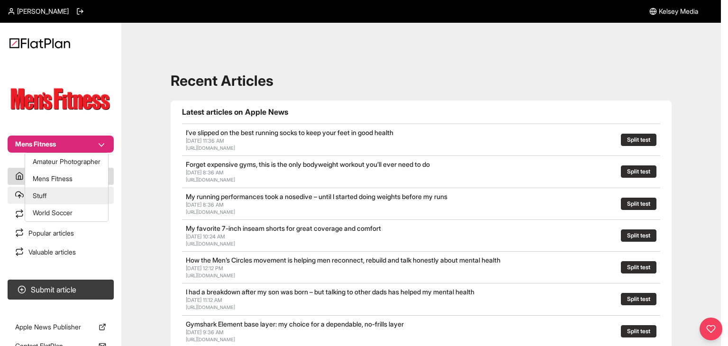
click at [58, 190] on button "Stuff" at bounding box center [66, 195] width 83 height 17
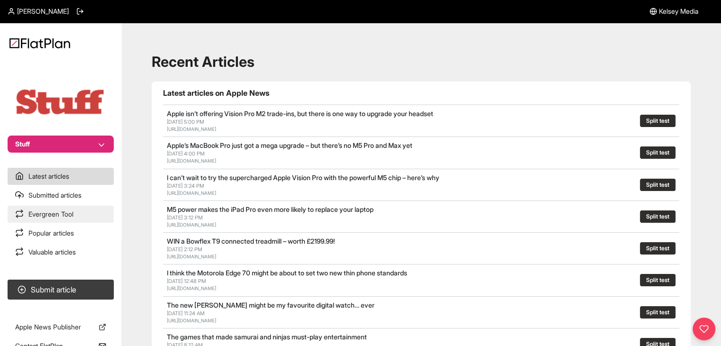
click at [76, 216] on link "Evergreen Tool" at bounding box center [61, 214] width 106 height 17
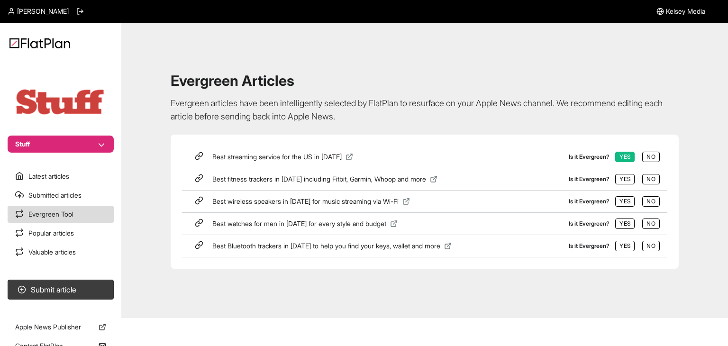
click at [85, 204] on section "Latest articles Submitted articles Evergreen Tool Popular articles Valuable art…" at bounding box center [60, 214] width 121 height 93
click at [91, 206] on link "Evergreen Tool" at bounding box center [61, 214] width 106 height 17
click at [89, 198] on link "Submitted articles" at bounding box center [61, 195] width 106 height 17
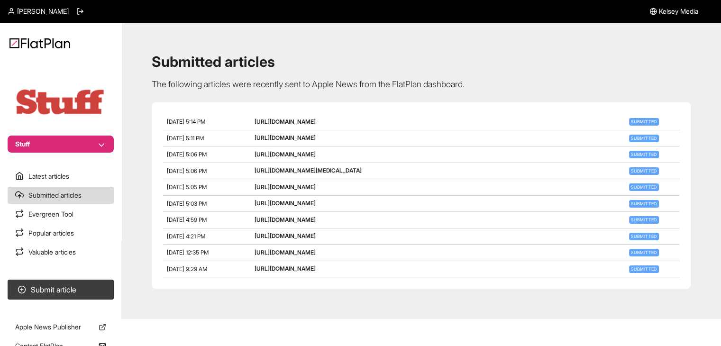
drag, startPoint x: 421, startPoint y: 141, endPoint x: 270, endPoint y: 135, distance: 151.7
click at [270, 130] on div "Oct 15, 2025, 5:14 PM https://mensfitness.co.uk/review/best-gym-shoes/ Submitted" at bounding box center [421, 122] width 516 height 17
copy div "[URL][DOMAIN_NAME]"
drag, startPoint x: 536, startPoint y: 157, endPoint x: 266, endPoint y: 160, distance: 270.1
click at [266, 147] on div "Oct 15, 2025, 5:11 PM https://mensfitness.co.uk/health/mental-health/secret-to-…" at bounding box center [421, 138] width 516 height 17
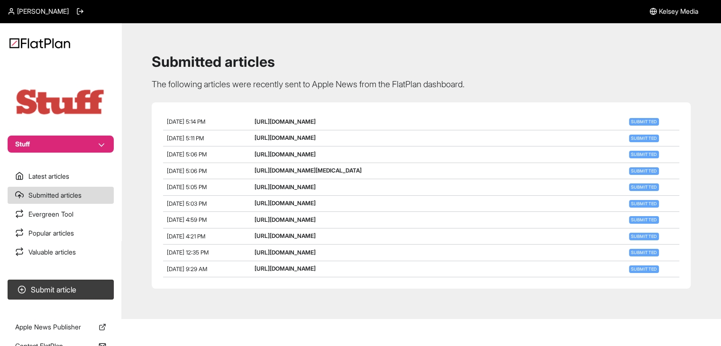
copy div "[URL][DOMAIN_NAME]"
drag, startPoint x: 548, startPoint y: 171, endPoint x: 269, endPoint y: 173, distance: 278.6
click at [269, 163] on div "Oct 15, 2025, 5:06 PM https://mensfitness.co.uk/health/nutrition/good-mood-food…" at bounding box center [421, 154] width 516 height 17
copy div "[URL][DOMAIN_NAME]"
drag, startPoint x: 487, startPoint y: 190, endPoint x: 271, endPoint y: 186, distance: 216.1
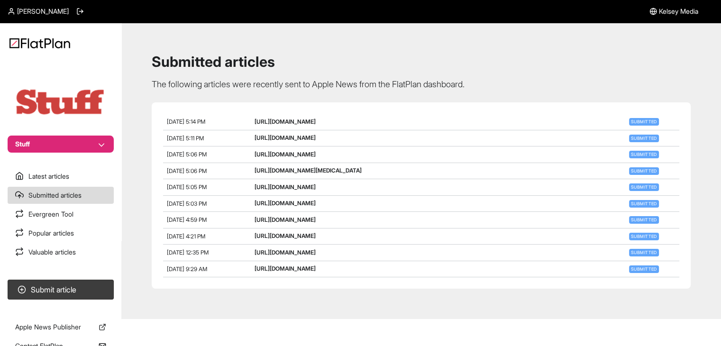
click at [271, 180] on div "Oct 15, 2025, 5:06 PM https://mensfitness.co.uk/health/what-to-expect-during-a-…" at bounding box center [421, 171] width 516 height 17
copy div "[URL][DOMAIN_NAME][MEDICAL_DATA]"
drag, startPoint x: 499, startPoint y: 206, endPoint x: 272, endPoint y: 207, distance: 227.0
click at [272, 191] on div "[URL][DOMAIN_NAME]" at bounding box center [438, 187] width 369 height 9
copy link "[URL][DOMAIN_NAME]"
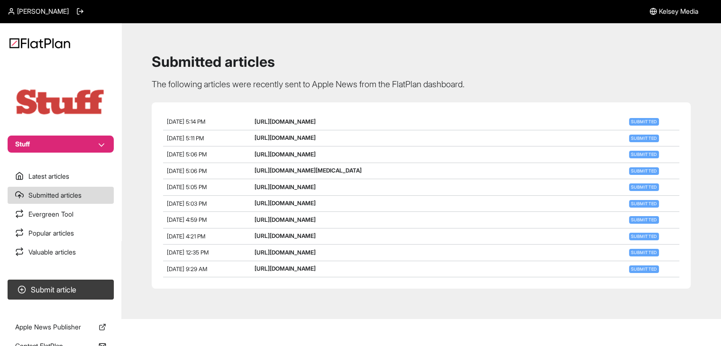
drag, startPoint x: 413, startPoint y: 220, endPoint x: 281, endPoint y: 214, distance: 132.9
click at [272, 208] on div "[URL][DOMAIN_NAME]" at bounding box center [438, 204] width 369 height 9
copy link "[URL][DOMAIN_NAME]"
drag, startPoint x: 428, startPoint y: 235, endPoint x: 271, endPoint y: 237, distance: 157.3
click at [271, 228] on div "Oct 15, 2025, 4:59 PM https://mensfitness.co.uk/review/best-running-shoes/ Subm…" at bounding box center [421, 220] width 516 height 17
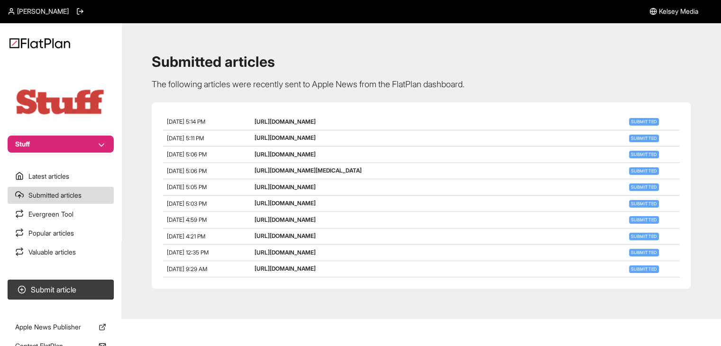
copy div "[URL][DOMAIN_NAME]"
click at [96, 287] on button "Submit article" at bounding box center [61, 290] width 106 height 20
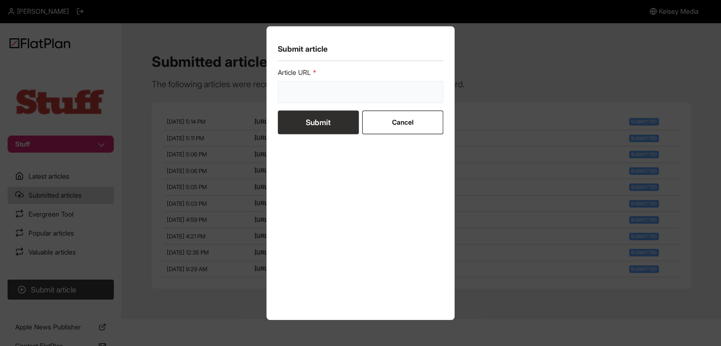
click at [311, 90] on input "url" at bounding box center [361, 92] width 166 height 22
paste input "https://www.stuff.tv/review/asus-xbox-rog-ally-review/"
type input "https://www.stuff.tv/review/asus-xbox-rog-ally-review/"
click at [310, 115] on button "Submit" at bounding box center [318, 122] width 81 height 24
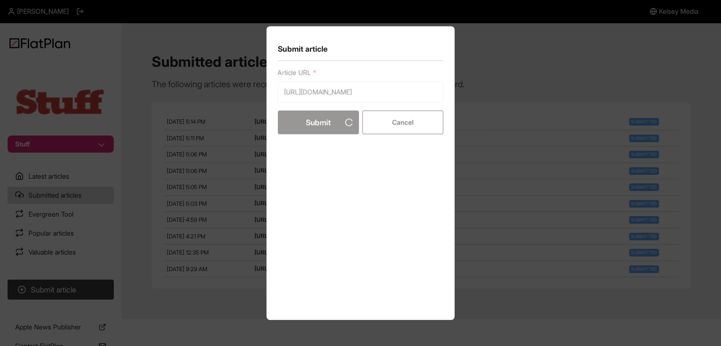
scroll to position [0, 0]
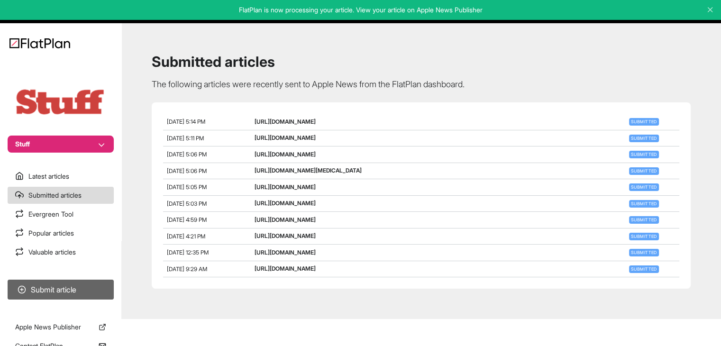
click at [102, 296] on button "Submit article" at bounding box center [61, 290] width 106 height 20
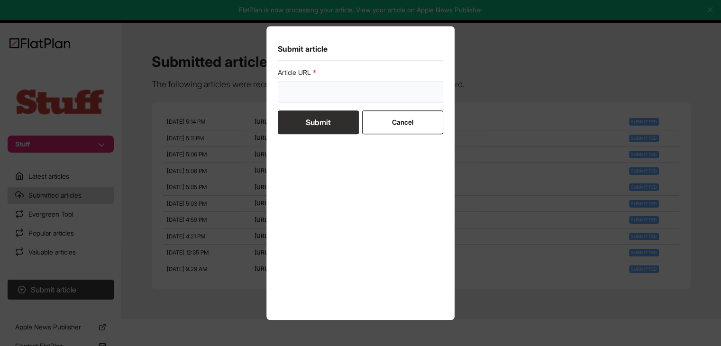
click at [345, 92] on input "url" at bounding box center [361, 92] width 166 height 22
paste input "https://www.stuff.tv/review/the-stiga-a4-has-been-mowing-my-lawn-for-two-months…"
type input "https://www.stuff.tv/review/the-stiga-a4-has-been-mowing-my-lawn-for-two-months…"
click at [330, 127] on button "Submit" at bounding box center [318, 122] width 81 height 24
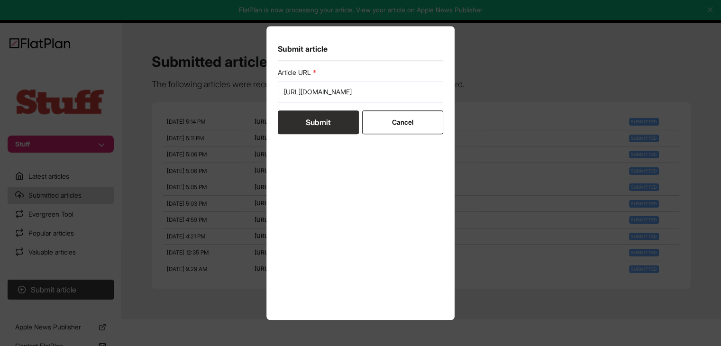
scroll to position [0, 0]
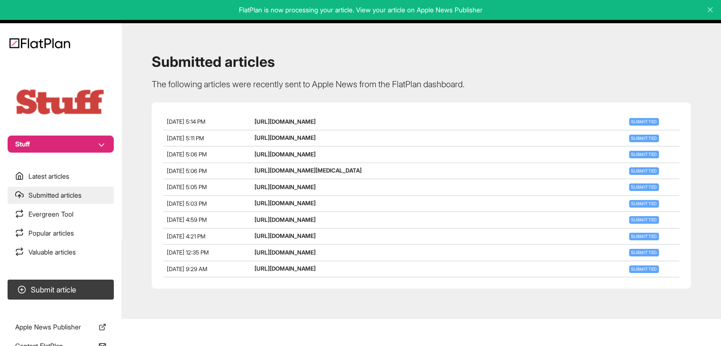
click at [69, 201] on link "Submitted articles" at bounding box center [61, 195] width 106 height 17
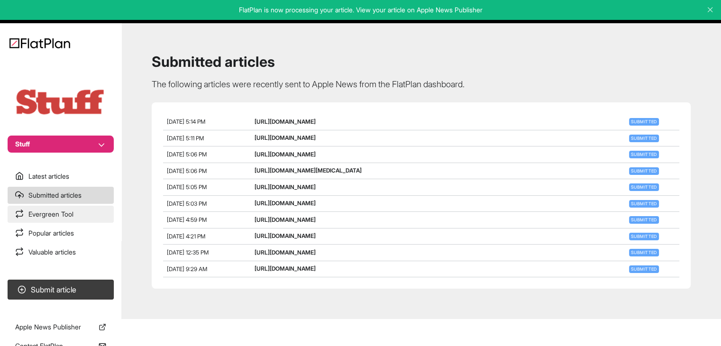
click at [70, 211] on link "Evergreen Tool" at bounding box center [61, 214] width 106 height 17
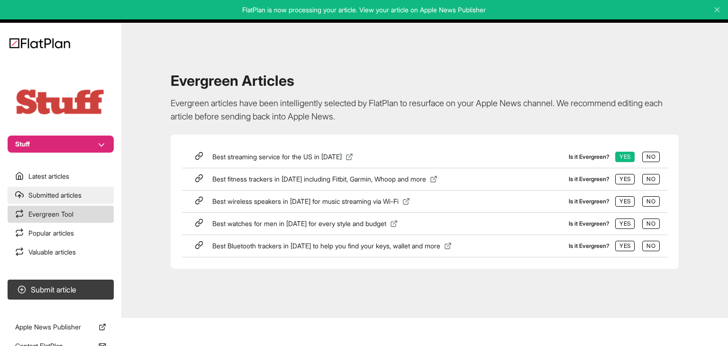
click at [65, 203] on link "Submitted articles" at bounding box center [61, 195] width 106 height 17
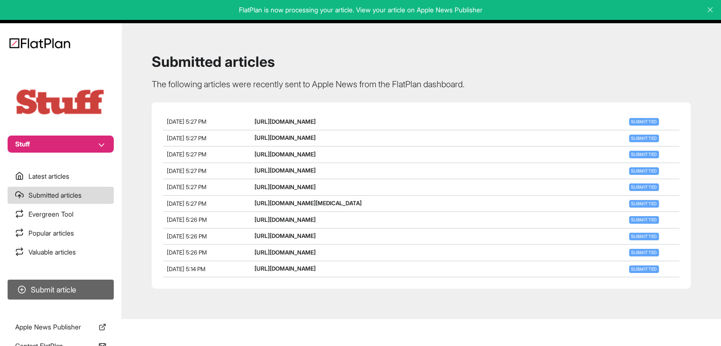
click at [58, 287] on button "Submit article" at bounding box center [61, 290] width 106 height 20
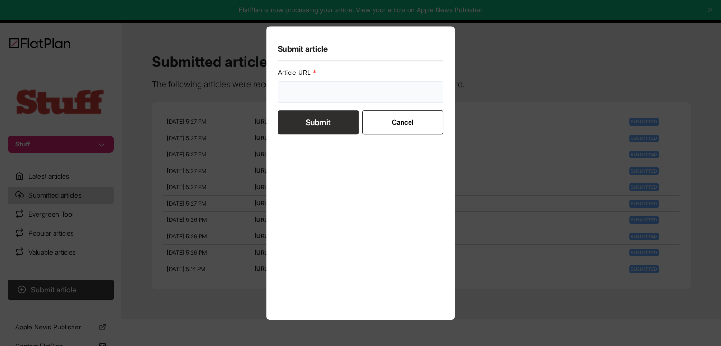
click at [319, 94] on input "url" at bounding box center [361, 92] width 166 height 22
paste input "https://www.stuff.tv/features/best-foldable-phones/"
type input "https://www.stuff.tv/features/best-foldable-phones/"
click at [321, 121] on button "Submit" at bounding box center [318, 122] width 81 height 24
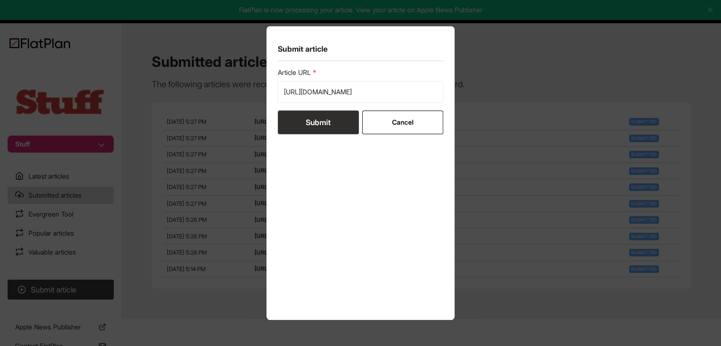
scroll to position [0, 0]
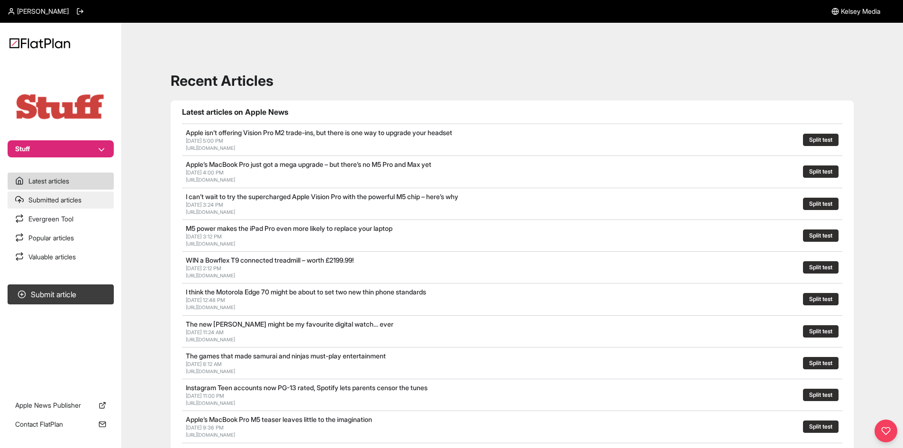
click at [74, 201] on link "Submitted articles" at bounding box center [61, 199] width 106 height 17
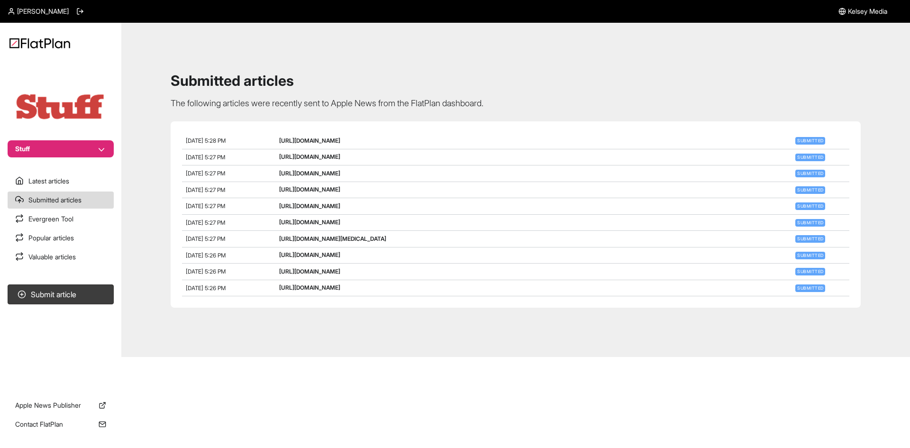
drag, startPoint x: 447, startPoint y: 146, endPoint x: 279, endPoint y: 142, distance: 168.3
click at [279, 142] on div "[DATE] 5:28 PM [URL][DOMAIN_NAME] Submitted" at bounding box center [515, 141] width 667 height 17
copy link "[URL][DOMAIN_NAME]"
click at [95, 290] on button "Submit article" at bounding box center [61, 294] width 106 height 20
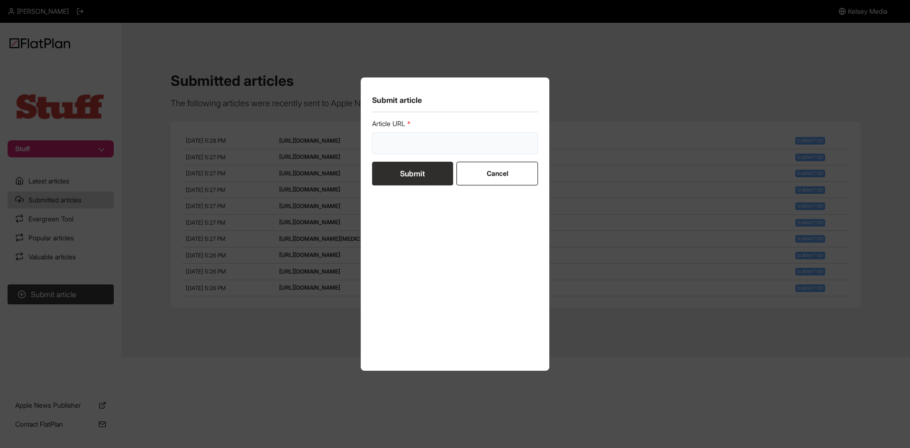
click at [402, 147] on input "url" at bounding box center [455, 143] width 166 height 22
paste input "https://www.stuff.tv/features/best-foldable-phones/"
type input "https://www.stuff.tv/features/best-foldable-phones/"
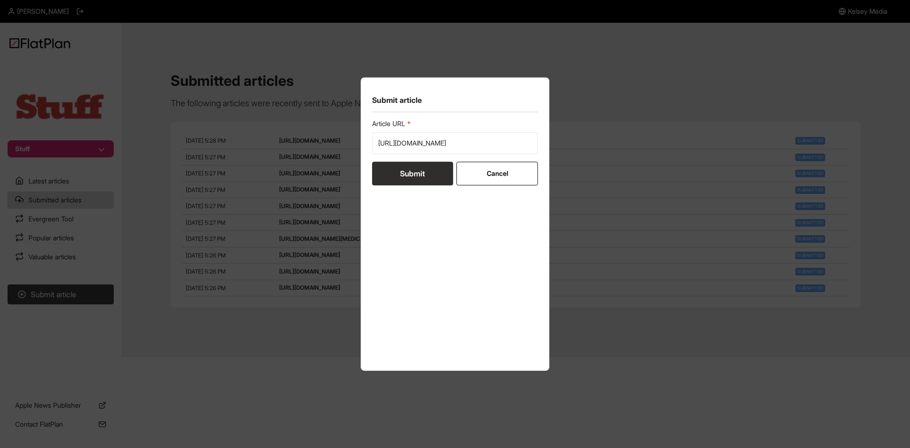
click at [401, 167] on button "Submit" at bounding box center [412, 174] width 81 height 24
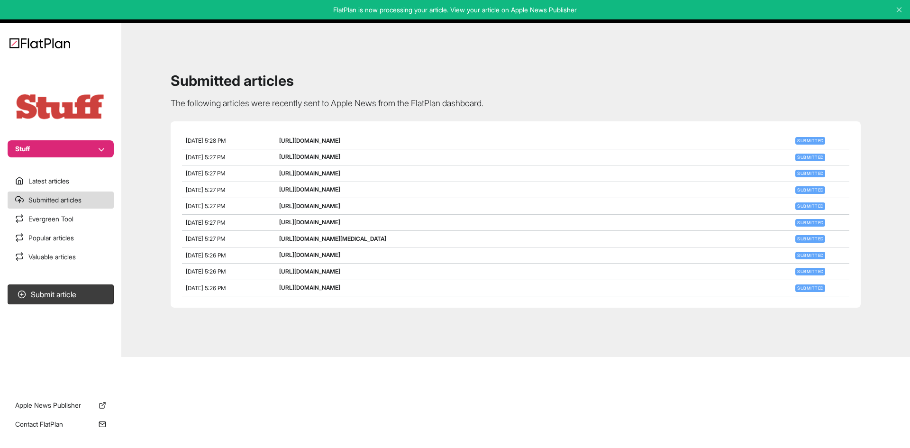
click at [50, 147] on button "Stuff" at bounding box center [61, 148] width 106 height 17
click at [469, 292] on div "Stuff Latest articles Submitted articles Evergreen Tool Popular articles Valuab…" at bounding box center [455, 190] width 910 height 334
drag, startPoint x: 436, startPoint y: 290, endPoint x: 187, endPoint y: 190, distance: 269.4
click at [187, 190] on section "Oct 15, 2025, 5:28 PM https://www.stuff.tv/features/best-foldable-phones/ Submi…" at bounding box center [516, 214] width 690 height 186
copy section "Oct 15, 2025, 5:27 PM https://mensfitness.co.uk/review/best-running-shoes/ Subm…"
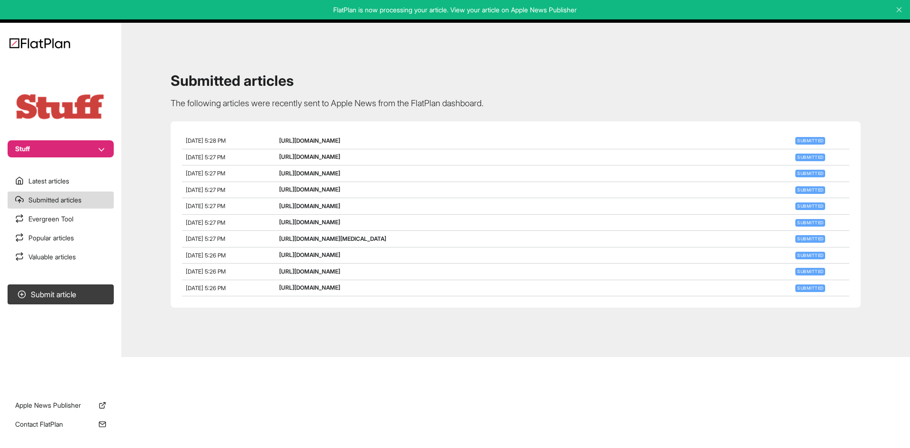
drag, startPoint x: 40, startPoint y: 139, endPoint x: 44, endPoint y: 148, distance: 10.2
click at [40, 139] on section "Stuff" at bounding box center [60, 110] width 121 height 93
click at [44, 151] on button "Stuff" at bounding box center [61, 148] width 106 height 17
click at [73, 190] on button "Mens Fitness" at bounding box center [66, 183] width 83 height 17
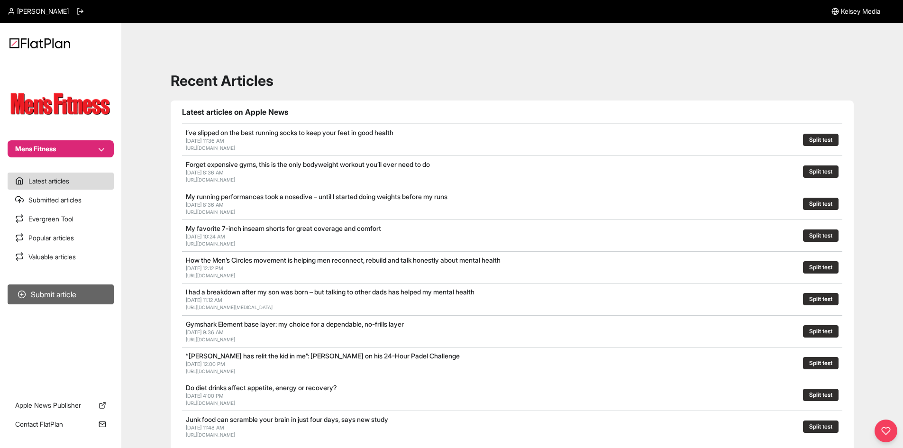
click at [87, 289] on button "Submit article" at bounding box center [61, 294] width 106 height 20
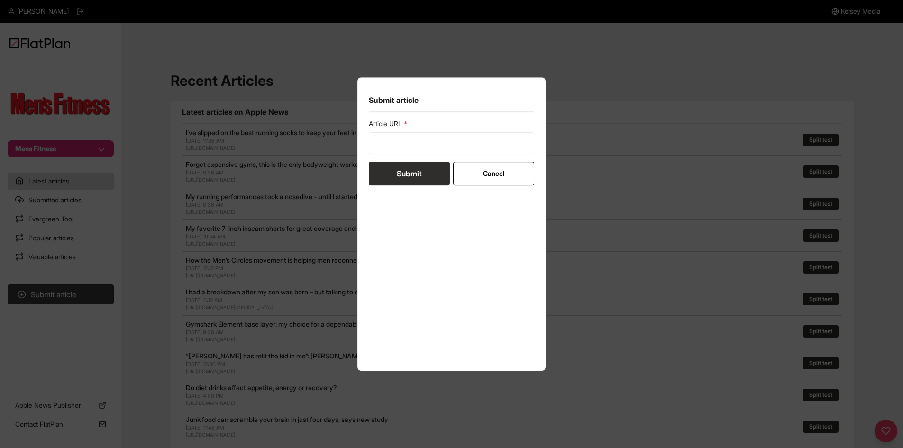
click at [414, 159] on form "Article URL Submit Cancel" at bounding box center [452, 152] width 166 height 66
click at [411, 150] on input "url" at bounding box center [452, 143] width 166 height 22
paste input "[URL][DOMAIN_NAME]"
type input "[URL][DOMAIN_NAME]"
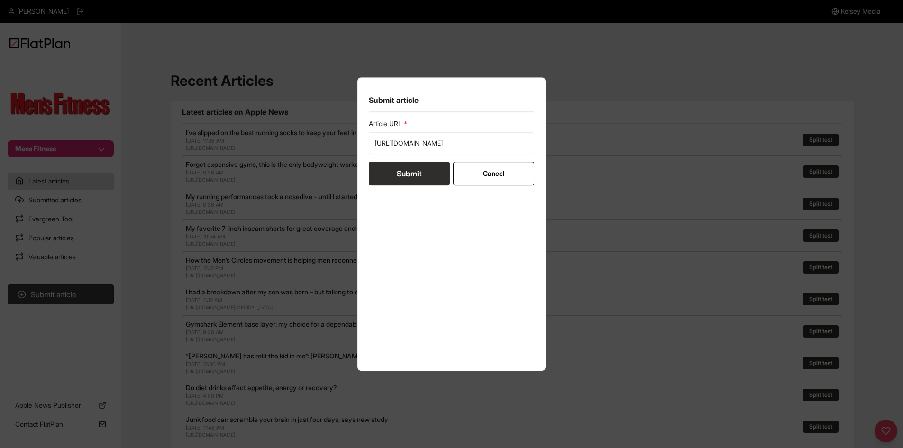
click at [408, 172] on button "Submit" at bounding box center [409, 174] width 81 height 24
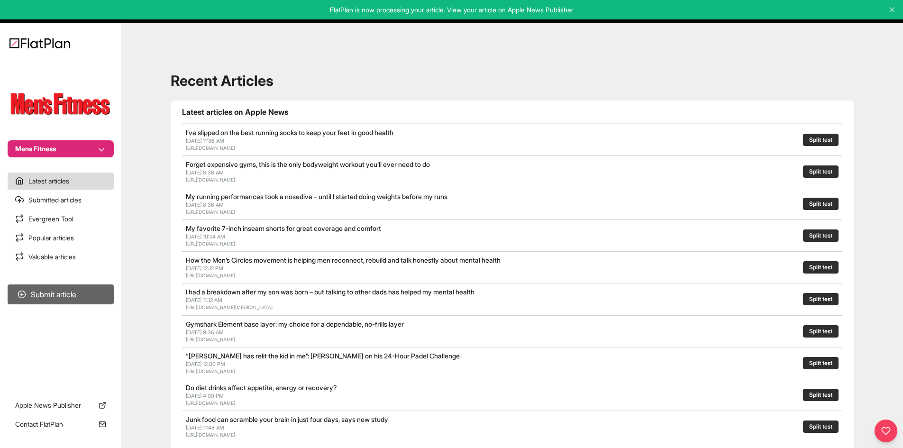
click at [88, 289] on button "Submit article" at bounding box center [61, 294] width 106 height 20
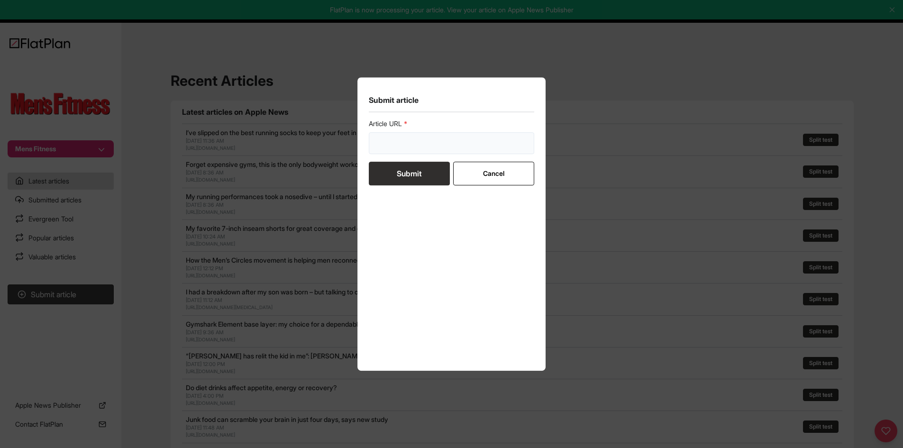
click at [410, 141] on input "url" at bounding box center [452, 143] width 166 height 22
paste input "[URL][DOMAIN_NAME][MEDICAL_DATA]"
type input "[URL][DOMAIN_NAME][MEDICAL_DATA]"
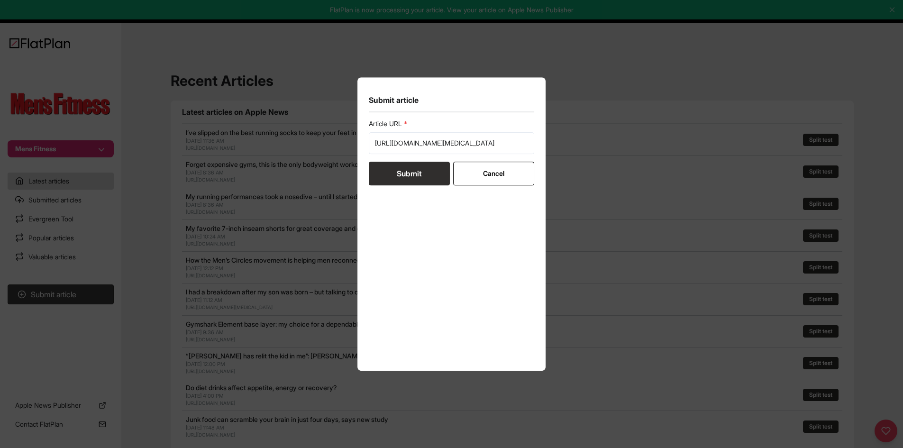
click at [408, 176] on button "Submit" at bounding box center [409, 174] width 81 height 24
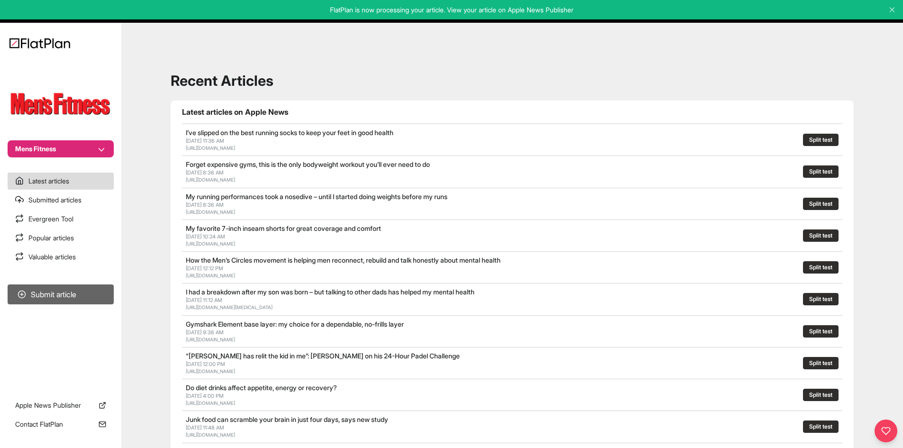
click at [75, 299] on button "Submit article" at bounding box center [61, 294] width 106 height 20
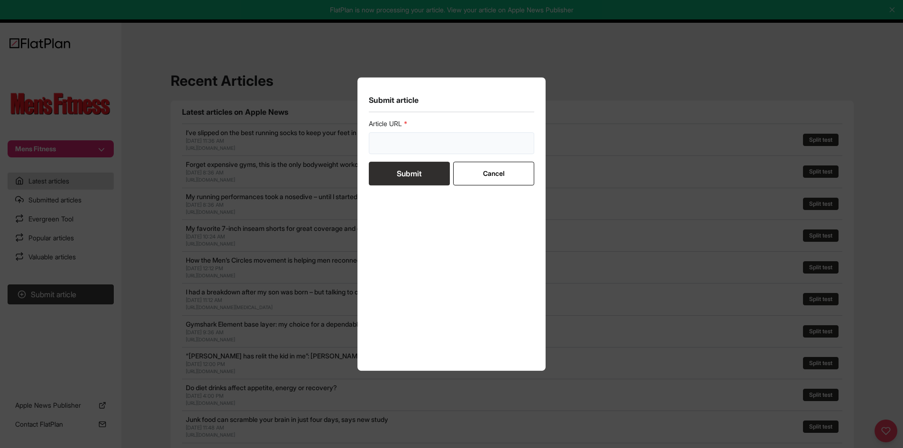
drag, startPoint x: 422, startPoint y: 136, endPoint x: 417, endPoint y: 145, distance: 10.6
click at [422, 136] on input "url" at bounding box center [452, 143] width 166 height 22
paste input "[URL][DOMAIN_NAME]"
type input "[URL][DOMAIN_NAME]"
drag, startPoint x: 411, startPoint y: 174, endPoint x: 393, endPoint y: 177, distance: 17.8
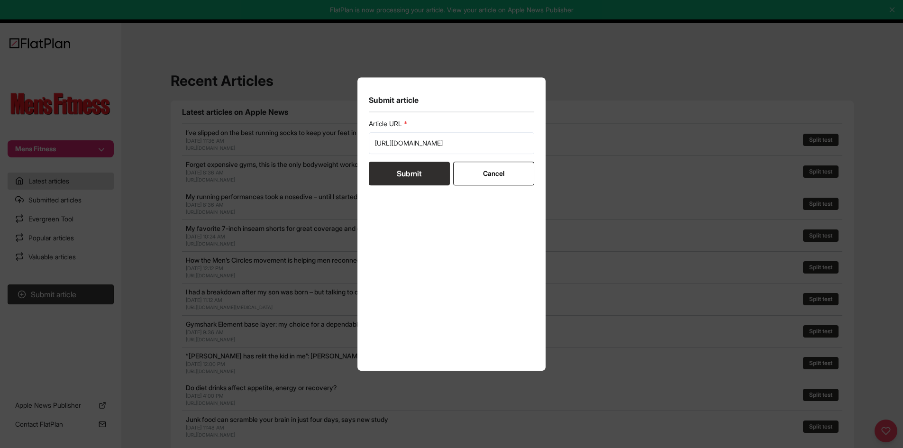
click at [411, 174] on button "Submit" at bounding box center [409, 174] width 81 height 24
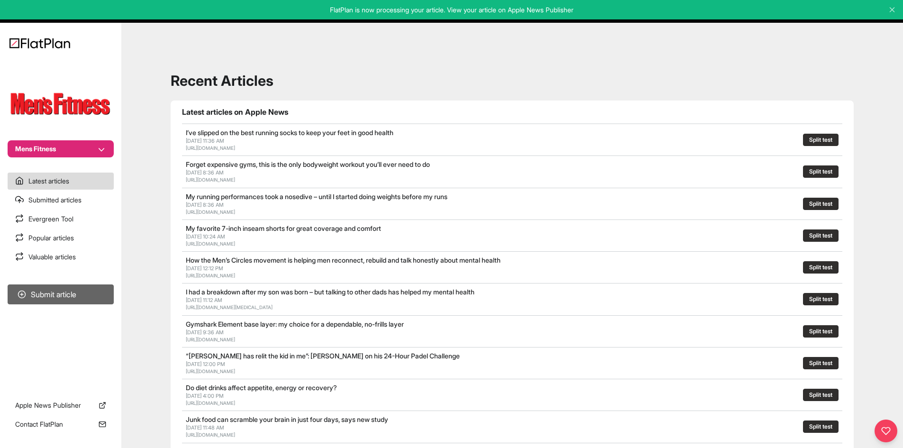
click at [90, 295] on button "Submit article" at bounding box center [61, 294] width 106 height 20
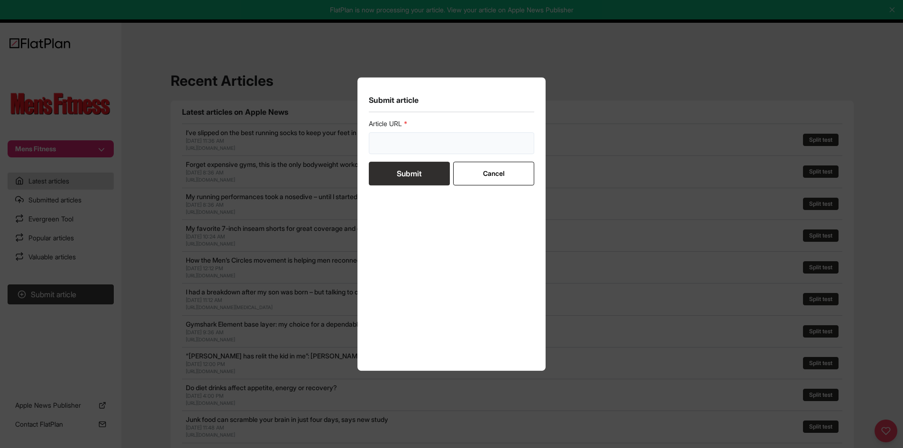
click at [486, 138] on input "url" at bounding box center [452, 143] width 166 height 22
paste input "[URL][DOMAIN_NAME]"
type input "[URL][DOMAIN_NAME]"
click at [429, 168] on button "Submit" at bounding box center [409, 174] width 81 height 24
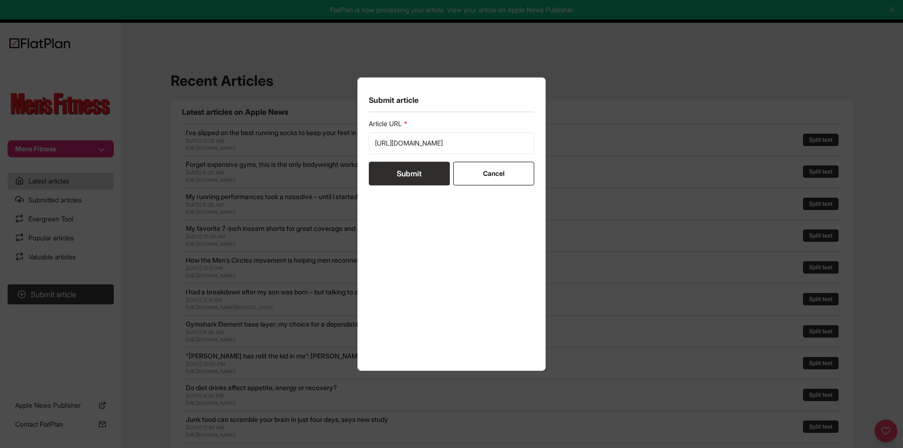
scroll to position [0, 0]
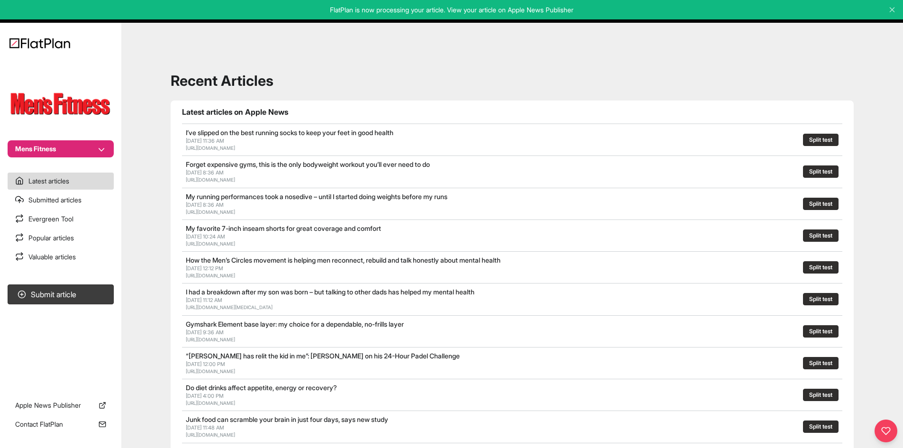
click at [115, 293] on section "Submit article" at bounding box center [60, 331] width 121 height 101
click at [110, 293] on button "Submit article" at bounding box center [61, 294] width 106 height 20
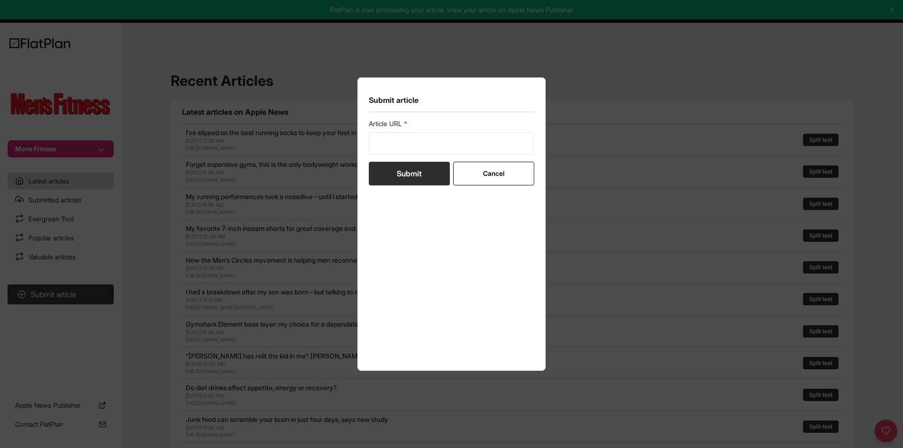
click at [395, 156] on form "Article URL Submit Cancel" at bounding box center [452, 152] width 166 height 66
click at [395, 147] on input "url" at bounding box center [452, 143] width 166 height 22
paste input "[URL][DOMAIN_NAME]"
type input "[URL][DOMAIN_NAME]"
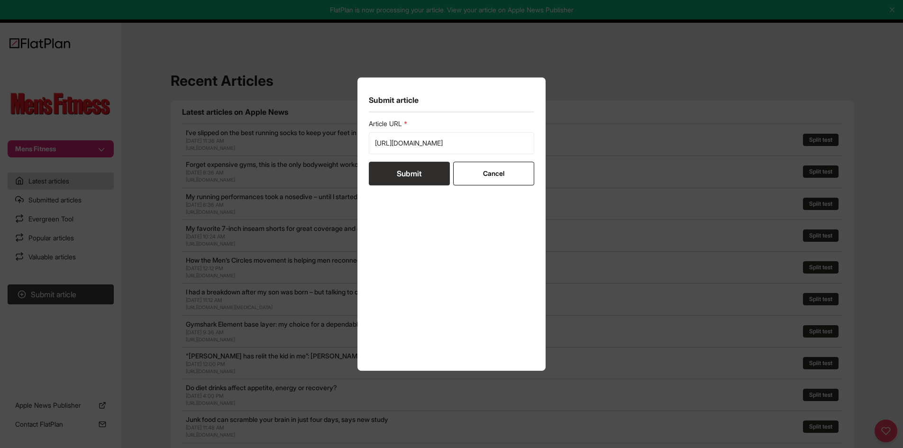
scroll to position [0, 0]
click at [390, 188] on div "Article URL [URL][DOMAIN_NAME] Submit Cancel" at bounding box center [452, 239] width 166 height 241
click at [396, 177] on button "Submit" at bounding box center [409, 174] width 81 height 24
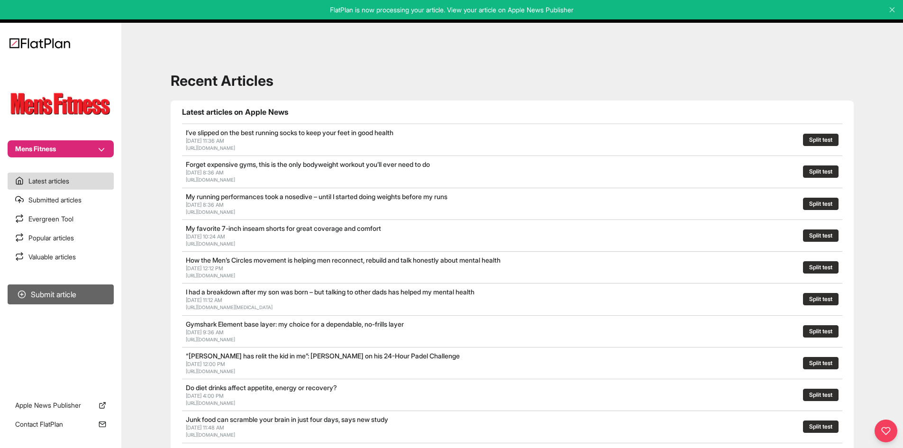
click at [96, 290] on button "Submit article" at bounding box center [61, 294] width 106 height 20
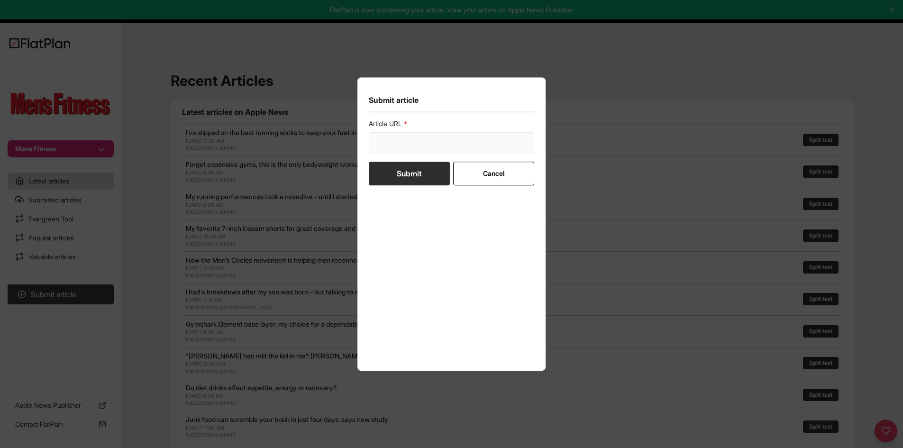
click at [415, 140] on input "url" at bounding box center [452, 143] width 166 height 22
paste input "[URL][DOMAIN_NAME]"
type input "[URL][DOMAIN_NAME]"
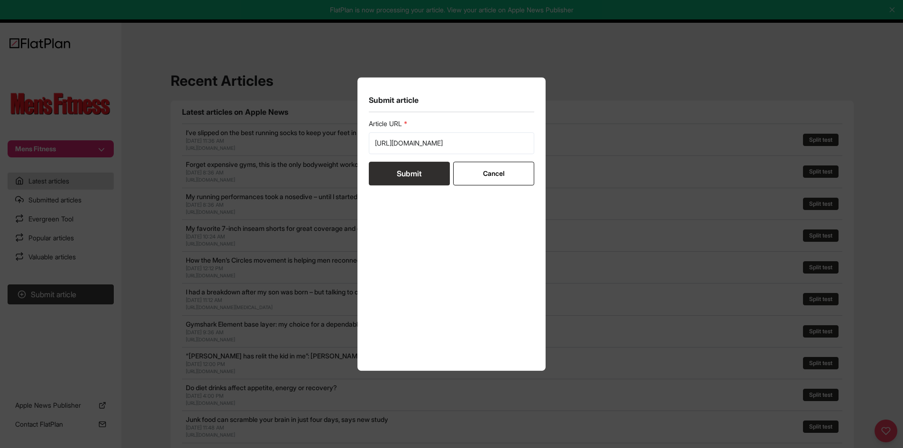
click at [409, 169] on button "Submit" at bounding box center [409, 174] width 81 height 24
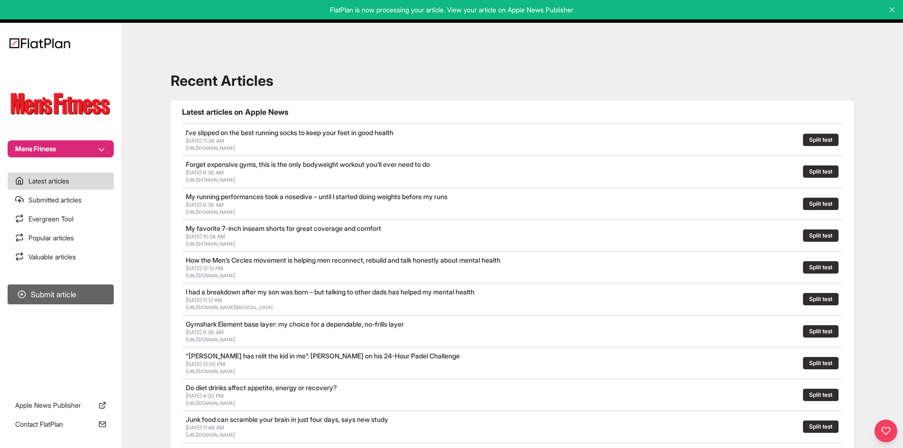
click at [91, 295] on button "Submit article" at bounding box center [61, 294] width 106 height 20
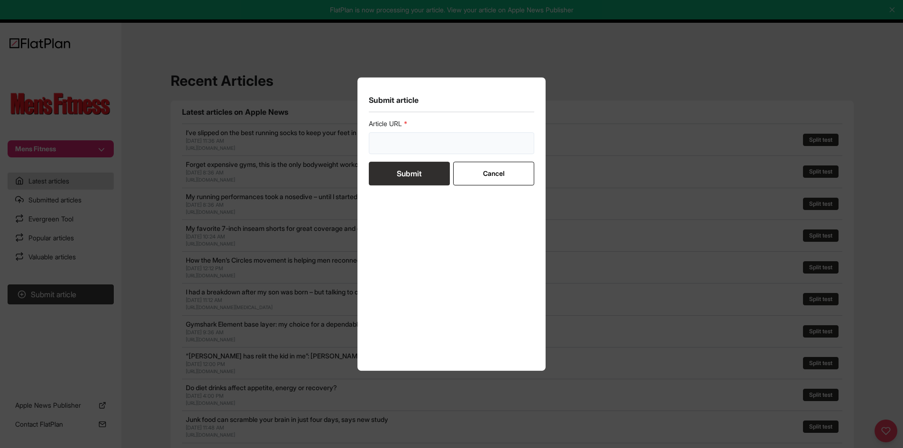
click at [402, 144] on input "url" at bounding box center [452, 143] width 166 height 22
paste input "[URL][DOMAIN_NAME]"
type input "[URL][DOMAIN_NAME]"
click at [401, 168] on button "Submit" at bounding box center [409, 174] width 81 height 24
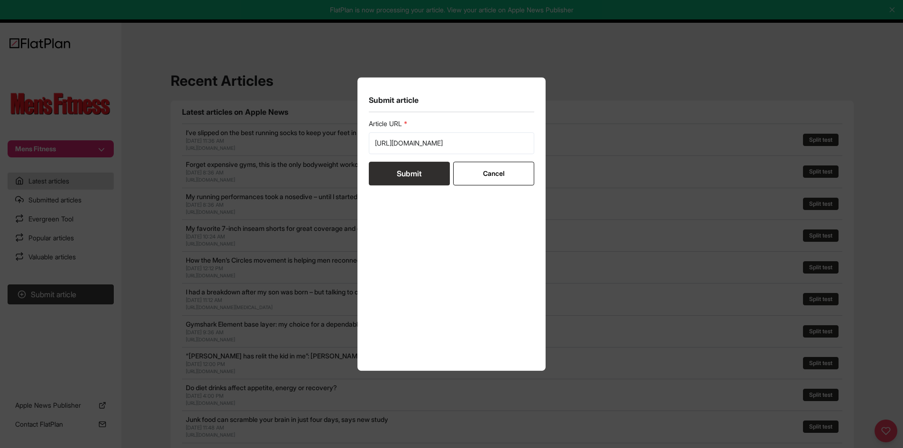
scroll to position [0, 0]
